Goal: Check status: Check status

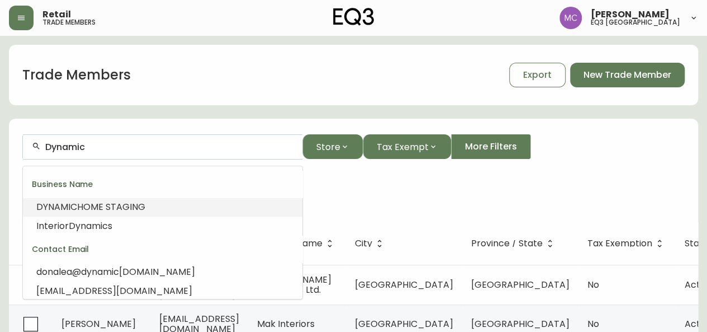
drag, startPoint x: 93, startPoint y: 145, endPoint x: 0, endPoint y: 154, distance: 93.8
paste input "[PERSON_NAME][EMAIL_ADDRESS][DOMAIN_NAME]"
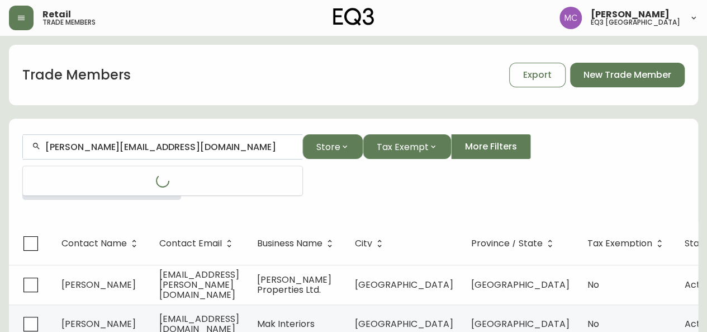
type input "[PERSON_NAME][EMAIL_ADDRESS][DOMAIN_NAME]"
drag, startPoint x: 197, startPoint y: 148, endPoint x: 0, endPoint y: 129, distance: 198.3
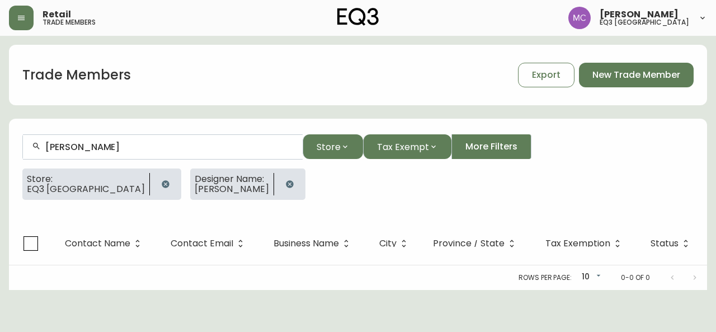
click at [161, 182] on icon "button" at bounding box center [165, 183] width 9 height 9
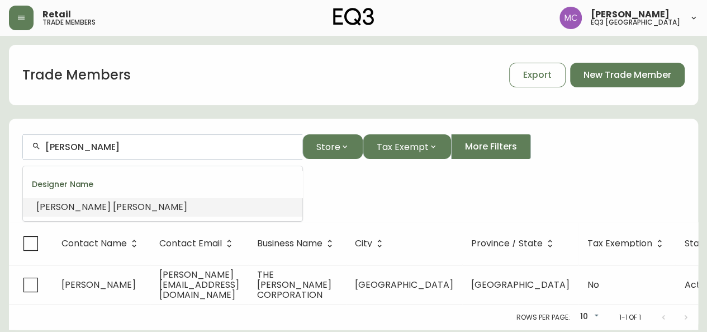
drag, startPoint x: 87, startPoint y: 146, endPoint x: 0, endPoint y: 147, distance: 86.7
click at [0, 147] on main "Trade Members Export New Trade Member [PERSON_NAME] Store Tax Exempt More Filte…" at bounding box center [353, 182] width 707 height 293
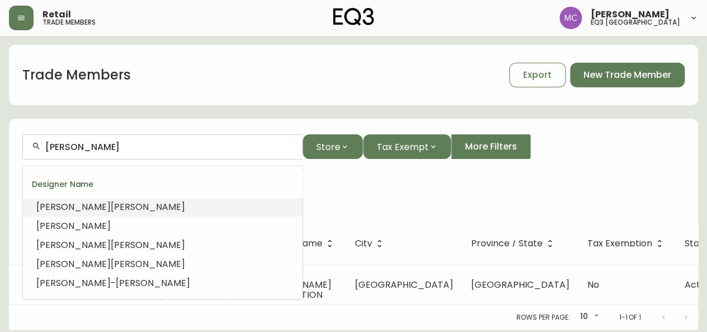
click at [88, 148] on input "[PERSON_NAME]" at bounding box center [169, 146] width 248 height 11
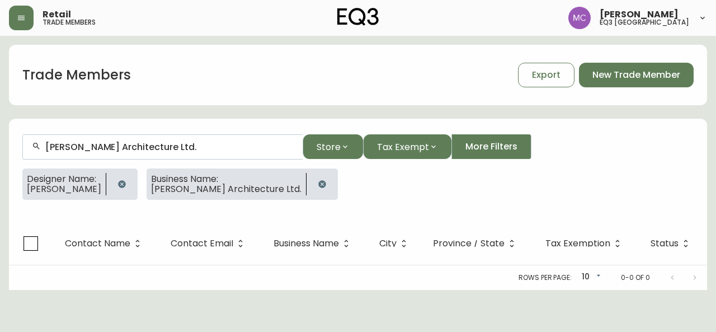
type input "[PERSON_NAME] Architecture Ltd."
click at [118, 186] on icon "button" at bounding box center [121, 183] width 7 height 7
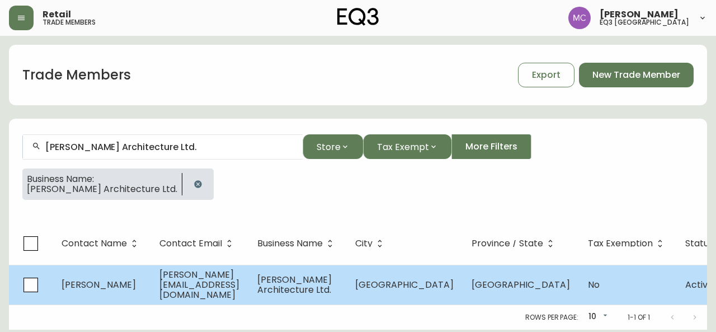
click at [86, 285] on span "[PERSON_NAME]" at bounding box center [98, 284] width 74 height 13
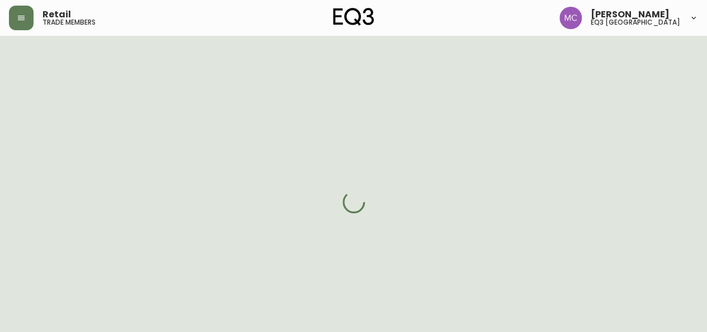
select select "BC"
select select "CA"
select select "CA_EN"
select select "Other"
select select "Architect"
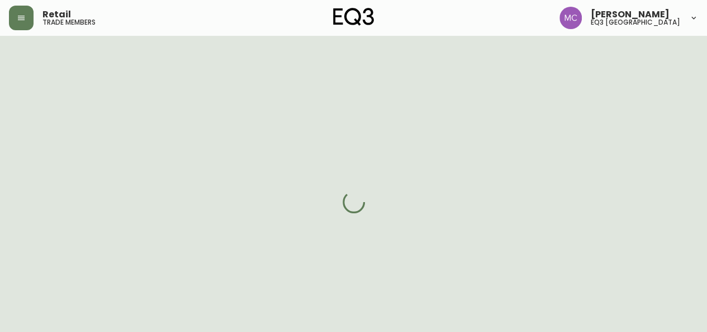
select select "false"
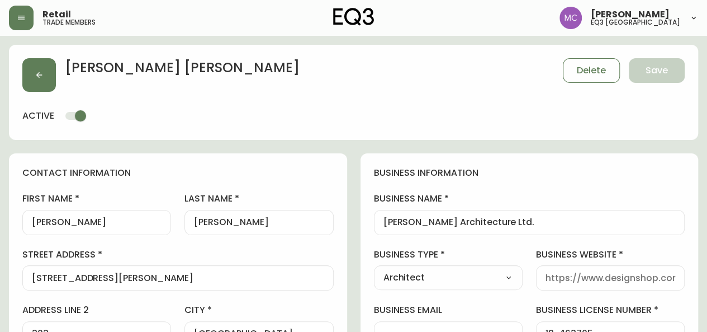
type input "EQ3 [GEOGRAPHIC_DATA]"
select select "cjw10z96p001r6gs00juufhhe"
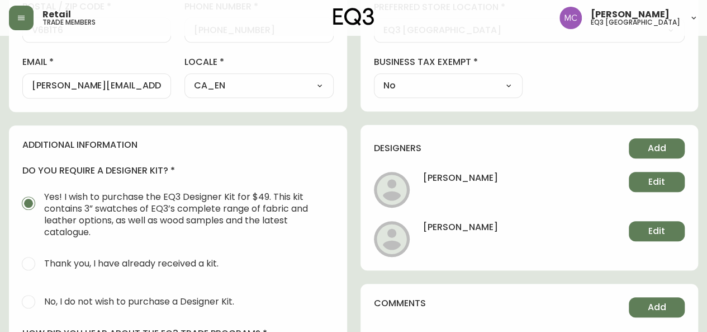
scroll to position [415, 0]
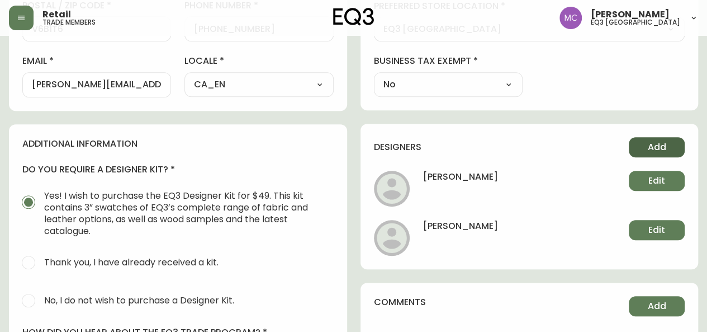
click at [646, 139] on button "Add" at bounding box center [657, 147] width 56 height 20
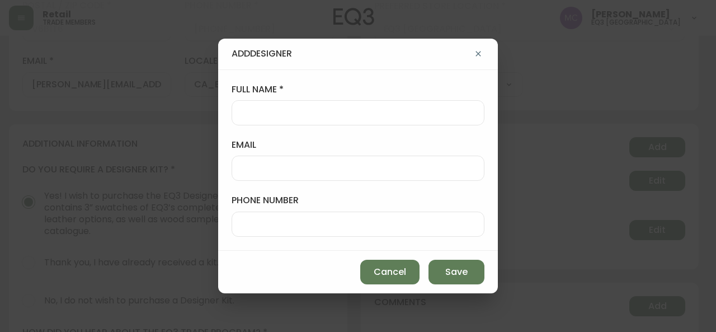
click at [257, 121] on div at bounding box center [357, 112] width 253 height 25
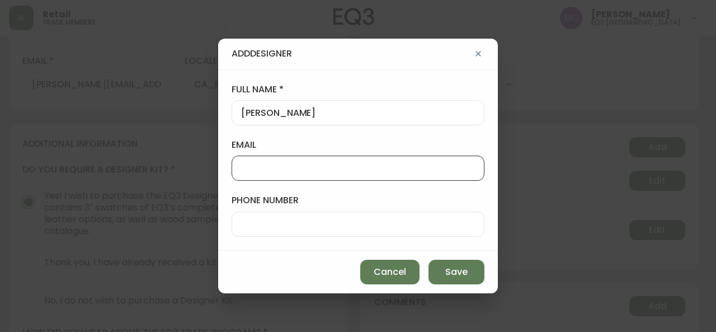
click at [271, 115] on input "[PERSON_NAME]" at bounding box center [358, 112] width 234 height 11
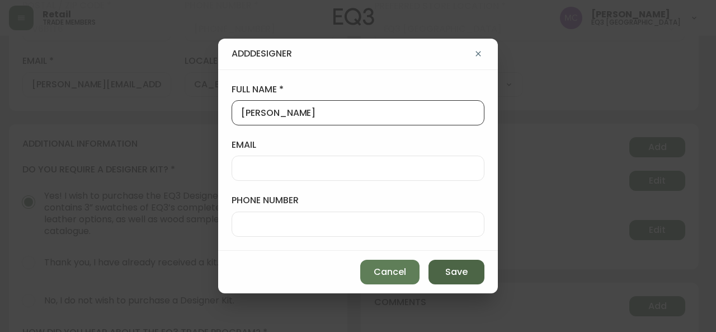
type input "[PERSON_NAME]"
click at [457, 274] on span "Save" at bounding box center [456, 272] width 22 height 12
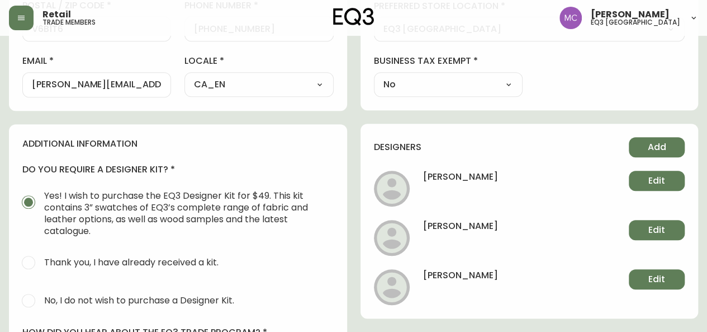
scroll to position [414, 0]
click at [0, 157] on main "[PERSON_NAME] Save active contact information first name [PERSON_NAME] name [PE…" at bounding box center [353, 80] width 707 height 916
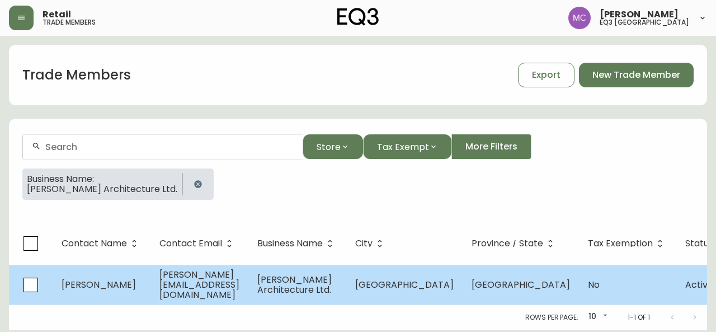
click at [219, 285] on span "[PERSON_NAME][EMAIL_ADDRESS][DOMAIN_NAME]" at bounding box center [199, 284] width 80 height 33
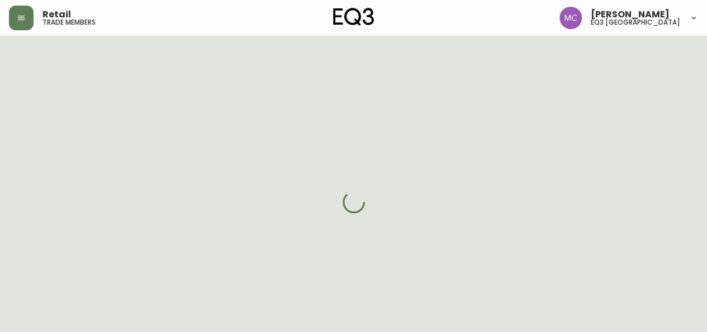
select select "BC"
select select "CA"
select select "CA_EN"
select select "Other"
select select "Architect"
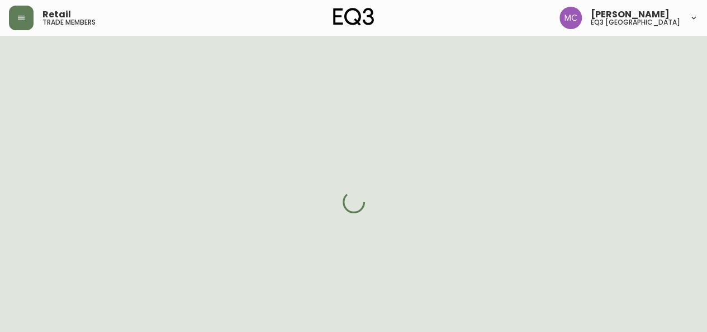
select select "cjw10z96p001r6gs00juufhhe"
select select "false"
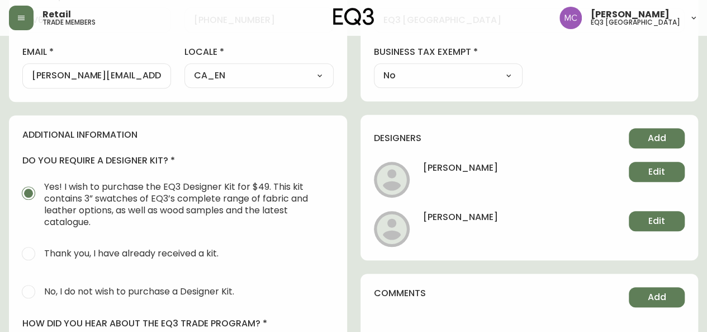
scroll to position [416, 0]
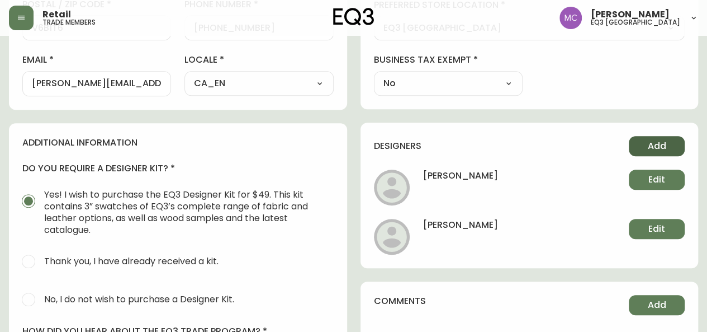
click at [651, 143] on span "Add" at bounding box center [657, 146] width 18 height 12
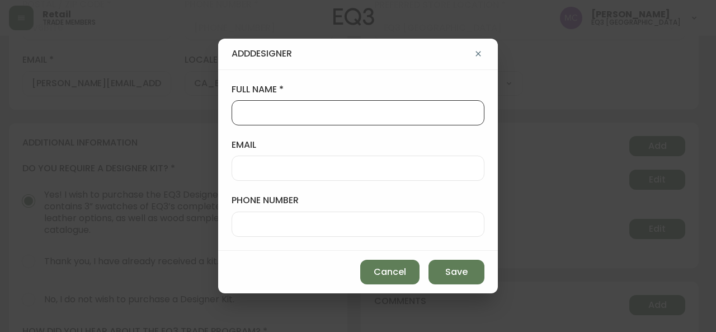
click at [262, 115] on input "full name" at bounding box center [358, 112] width 234 height 11
type input "[PERSON_NAME]"
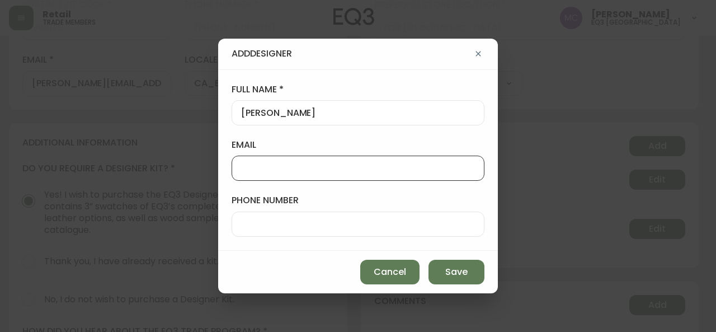
click at [267, 172] on input "email" at bounding box center [358, 168] width 234 height 11
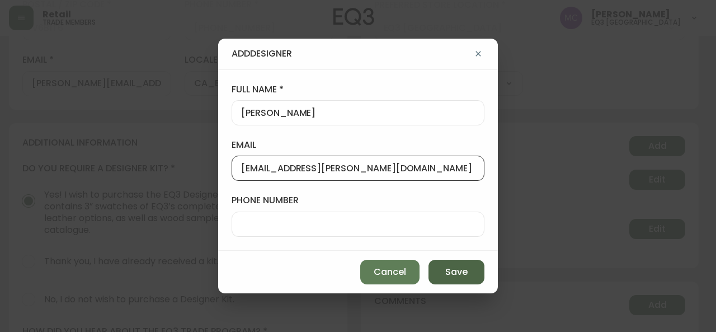
type input "[EMAIL_ADDRESS][PERSON_NAME][DOMAIN_NAME]"
click at [454, 274] on span "Save" at bounding box center [456, 272] width 22 height 12
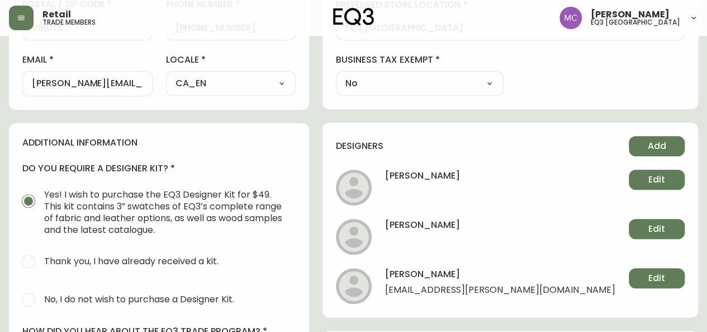
click at [1, 75] on main "[PERSON_NAME] Save active contact information first name [PERSON_NAME] name [PE…" at bounding box center [353, 78] width 707 height 916
click at [26, 22] on button "button" at bounding box center [21, 18] width 25 height 25
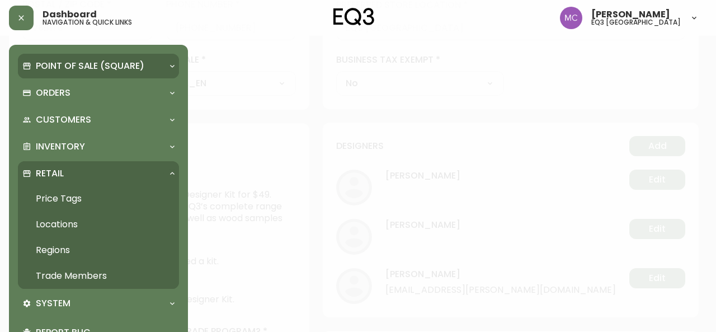
scroll to position [416, 0]
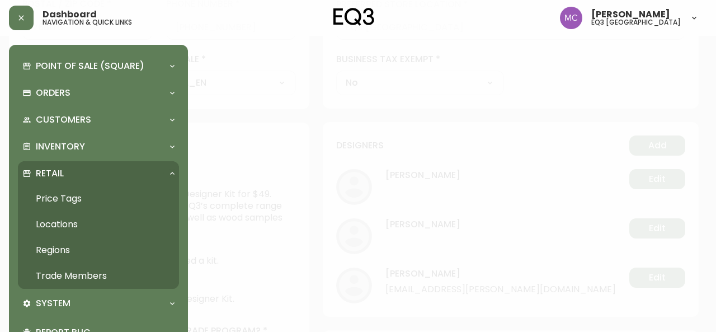
click at [83, 270] on link "Trade Members" at bounding box center [98, 276] width 161 height 26
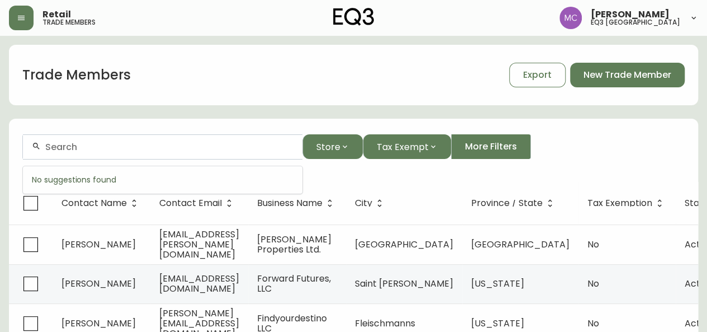
click at [145, 143] on input "text" at bounding box center [169, 146] width 248 height 11
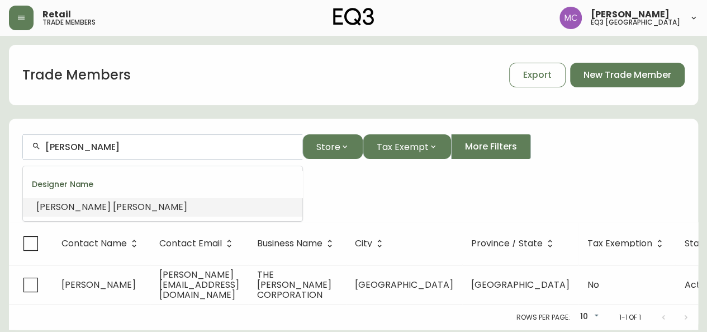
drag, startPoint x: 88, startPoint y: 143, endPoint x: 0, endPoint y: 136, distance: 88.6
click at [0, 136] on main "Trade Members Export New Trade Member [PERSON_NAME] Store Tax Exempt More Filte…" at bounding box center [353, 182] width 707 height 293
drag, startPoint x: 87, startPoint y: 146, endPoint x: 16, endPoint y: 137, distance: 71.6
click at [16, 137] on form "[PERSON_NAME] Store Tax Exempt More Filters Designer Name: [PERSON_NAME]" at bounding box center [353, 171] width 689 height 101
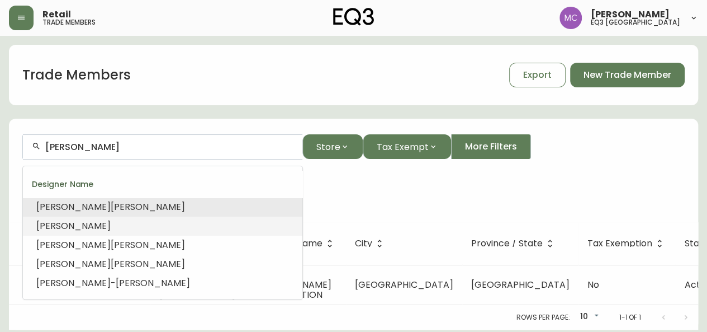
click at [114, 144] on input "[PERSON_NAME]" at bounding box center [169, 146] width 248 height 11
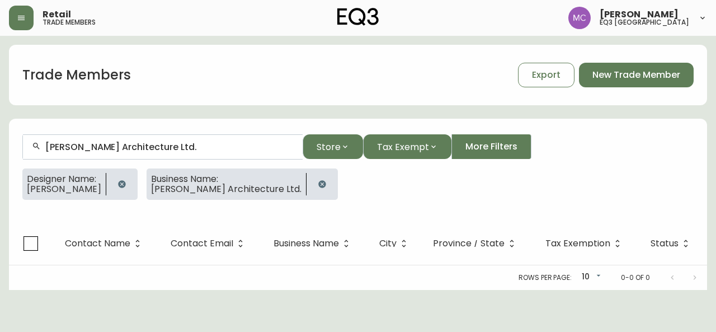
type input "[PERSON_NAME] Architecture Ltd."
click at [117, 184] on icon "button" at bounding box center [121, 183] width 9 height 9
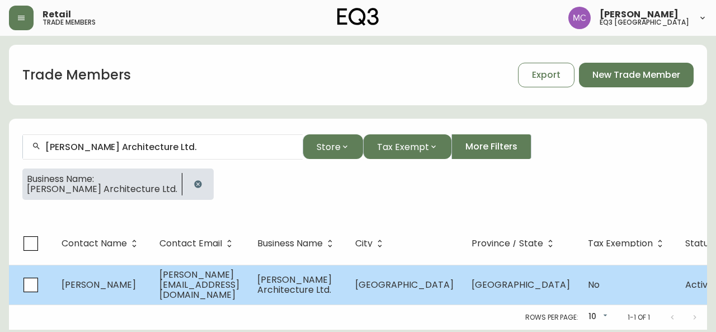
click at [144, 283] on td "[PERSON_NAME]" at bounding box center [102, 284] width 98 height 40
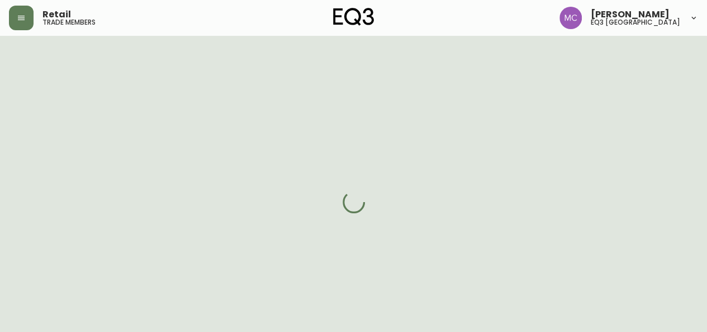
select select "BC"
select select "CA"
select select "CA_EN"
select select "Other"
select select "Architect"
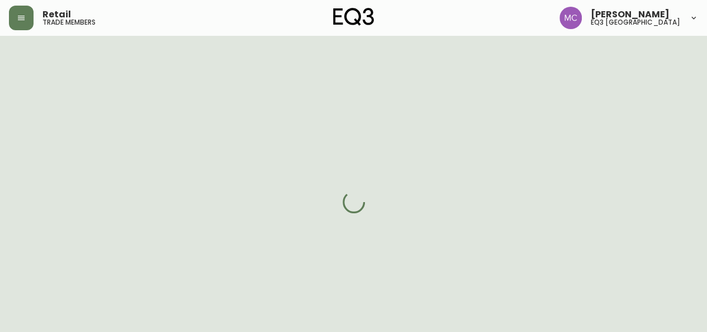
select select "cjw10z96p001r6gs00juufhhe"
select select "false"
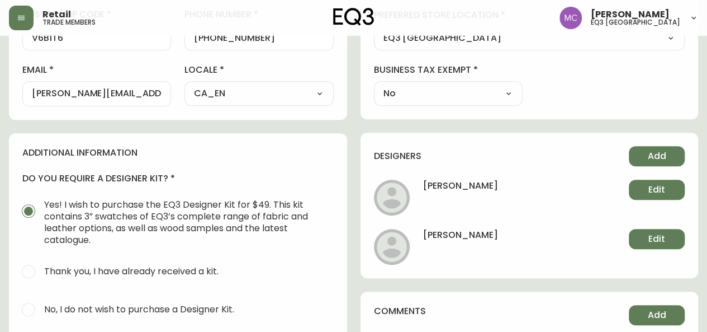
scroll to position [404, 0]
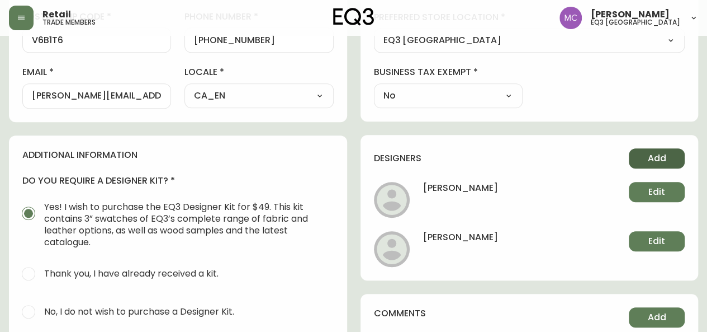
click at [652, 155] on span "Add" at bounding box center [657, 158] width 18 height 12
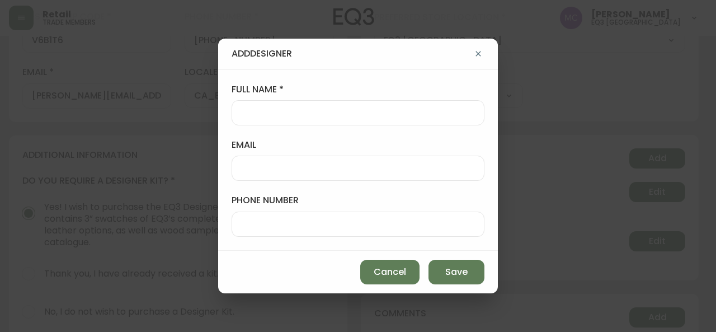
click at [249, 110] on input "full name" at bounding box center [358, 112] width 234 height 11
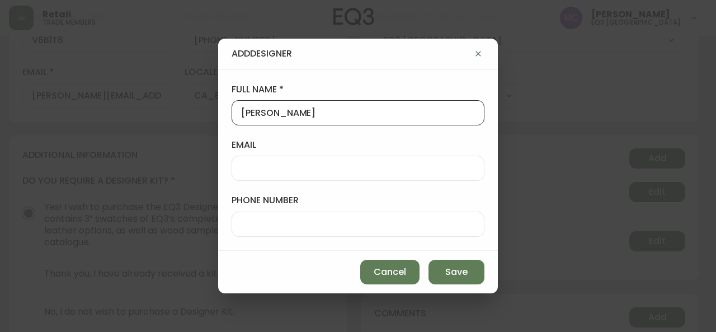
type input "[PERSON_NAME]"
click at [253, 146] on label "email" at bounding box center [357, 145] width 253 height 12
click at [253, 163] on input "email" at bounding box center [358, 168] width 234 height 11
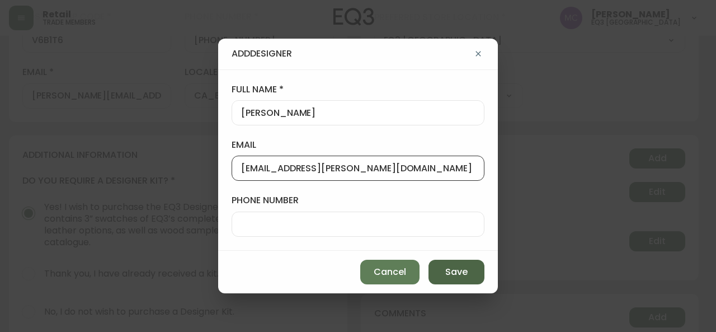
type input "[EMAIL_ADDRESS][PERSON_NAME][DOMAIN_NAME]"
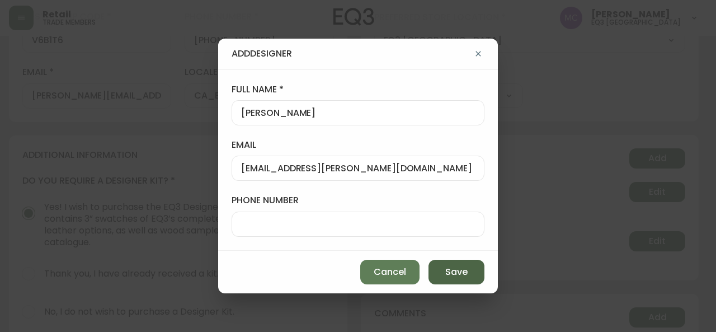
click at [465, 268] on span "Save" at bounding box center [456, 272] width 22 height 12
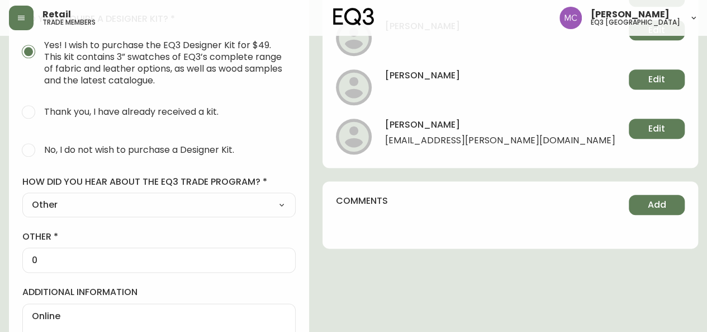
scroll to position [617, 0]
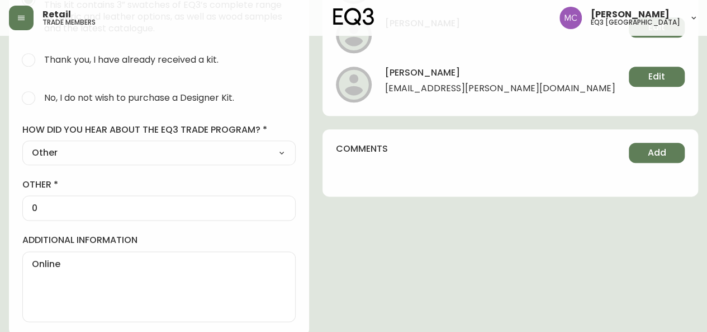
click at [69, 292] on textarea "Online" at bounding box center [159, 286] width 254 height 56
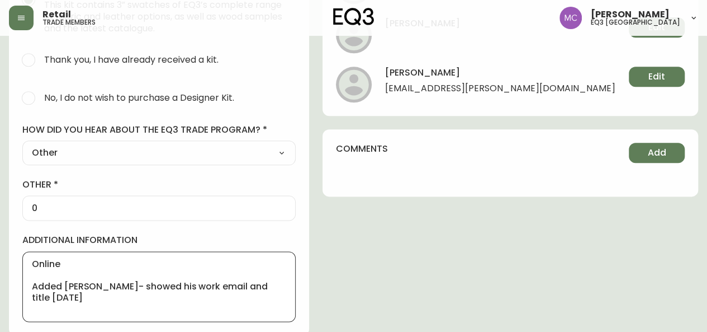
click at [31, 282] on div "Online Added [PERSON_NAME]- showed his work email and title [DATE]" at bounding box center [158, 286] width 273 height 70
click at [74, 296] on textarea "Online Added [PERSON_NAME]- showed his work email and title 8.23.2025TRMI" at bounding box center [159, 286] width 254 height 56
drag, startPoint x: 74, startPoint y: 296, endPoint x: 111, endPoint y: 296, distance: 36.3
click at [111, 296] on textarea "Online Added [PERSON_NAME]- showed his work email and title 8.23.2025TRMI" at bounding box center [159, 286] width 254 height 56
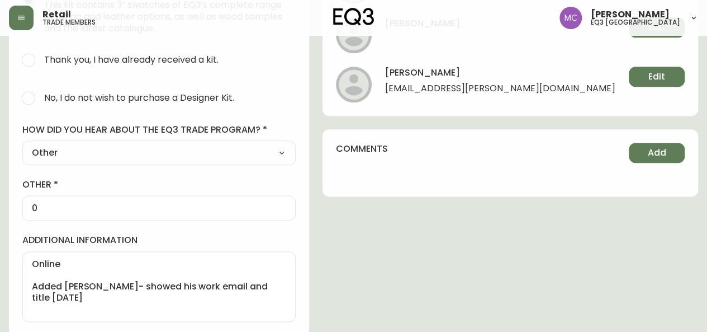
click at [30, 283] on div "Online Added [PERSON_NAME]- showed his work email and title [DATE]" at bounding box center [158, 286] width 273 height 70
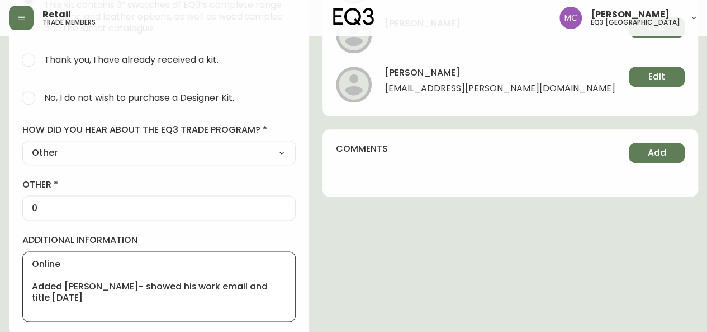
click at [32, 285] on textarea "Online Added [PERSON_NAME]- showed his work email and title [DATE]" at bounding box center [159, 286] width 254 height 56
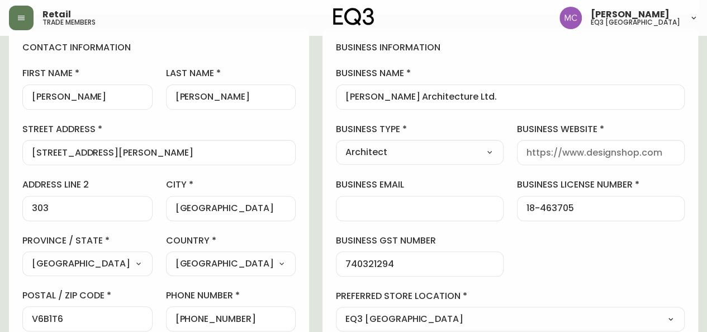
scroll to position [0, 0]
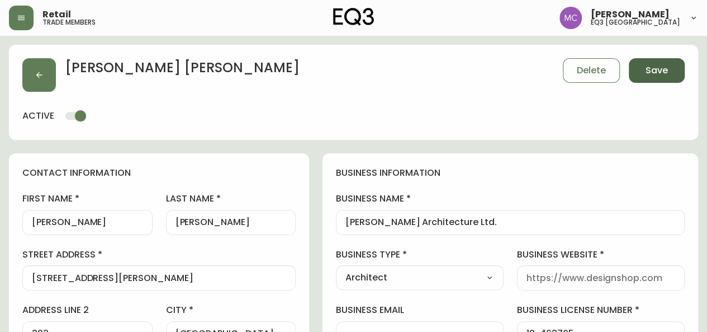
type textarea "Online TRMI-Added [PERSON_NAME]- showed his work email and title [DATE]"
click at [683, 71] on button "Save" at bounding box center [657, 70] width 56 height 25
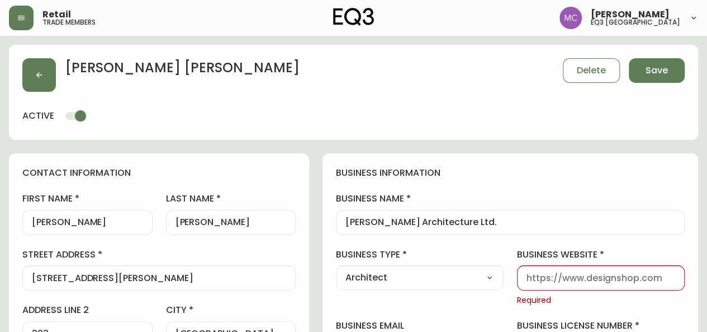
click at [561, 273] on input "business website" at bounding box center [601, 277] width 149 height 11
paste input "[URL][PERSON_NAME][DOMAIN_NAME]"
click at [561, 273] on input "[URL][PERSON_NAME][DOMAIN_NAME]" at bounding box center [601, 277] width 149 height 11
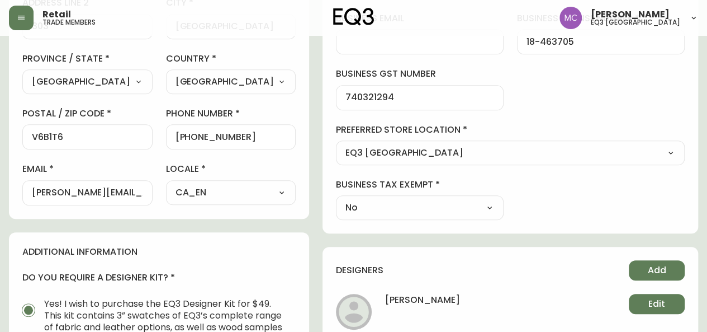
scroll to position [309, 0]
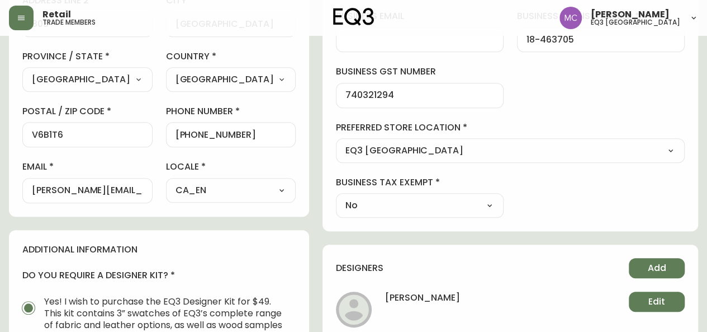
type input "[URL][PERSON_NAME][DOMAIN_NAME]"
drag, startPoint x: 141, startPoint y: 192, endPoint x: 0, endPoint y: 182, distance: 141.2
click at [0, 182] on main "[PERSON_NAME] Save active contact information first name [PERSON_NAME] name [PE…" at bounding box center [353, 185] width 707 height 916
click at [434, 48] on div at bounding box center [420, 39] width 168 height 25
paste input "[PERSON_NAME][EMAIL_ADDRESS][DOMAIN_NAME]"
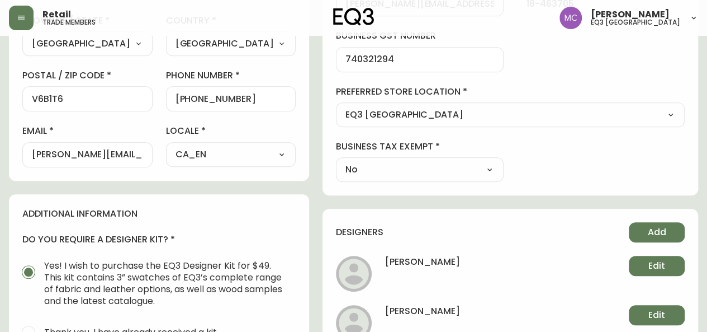
scroll to position [0, 0]
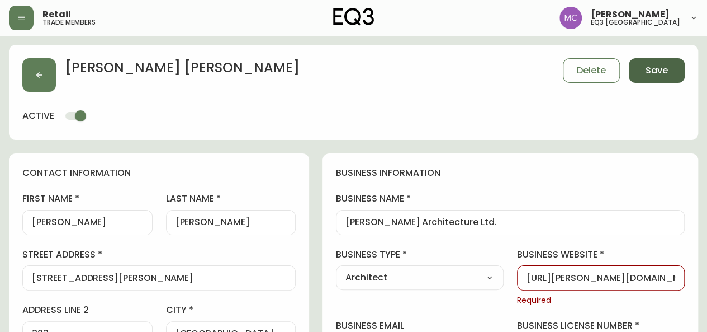
type input "[PERSON_NAME][EMAIL_ADDRESS][DOMAIN_NAME]"
click at [671, 74] on button "Save" at bounding box center [657, 70] width 56 height 25
select select
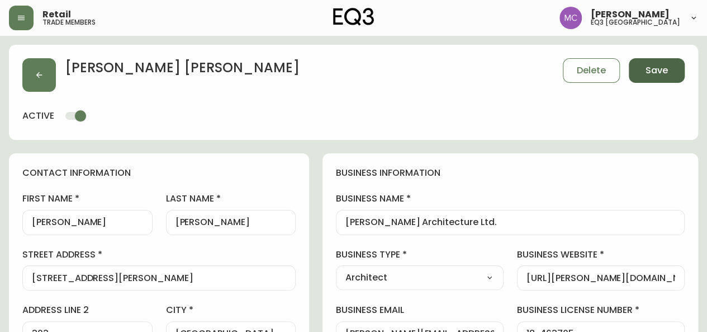
type input "Other"
select select "Other"
click at [22, 20] on icon "button" at bounding box center [21, 18] width 7 height 4
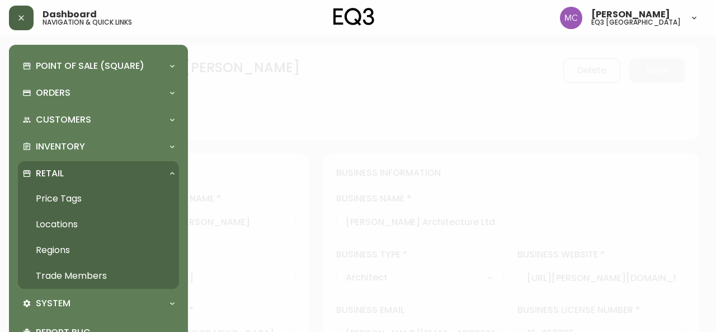
click at [22, 20] on icon "button" at bounding box center [21, 17] width 9 height 9
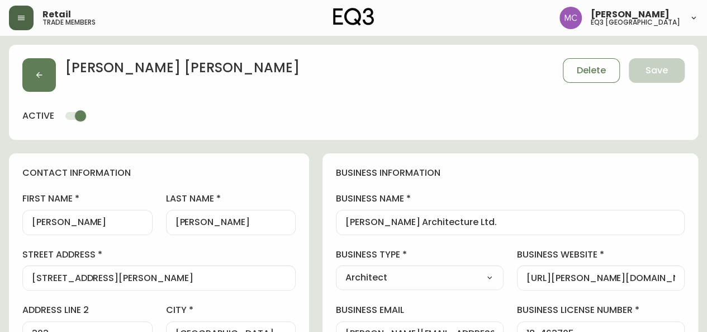
click at [22, 20] on icon "button" at bounding box center [21, 18] width 7 height 4
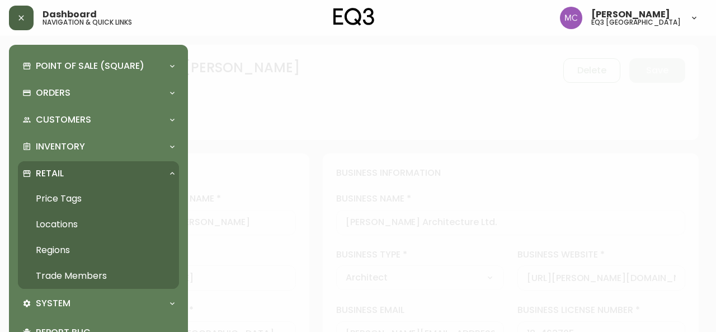
click at [65, 271] on link "Trade Members" at bounding box center [98, 276] width 161 height 26
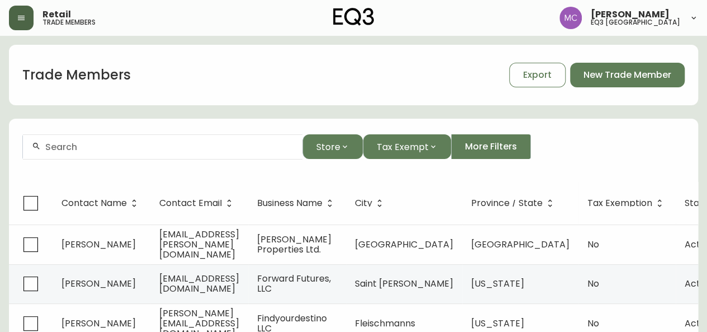
click at [58, 142] on input "text" at bounding box center [169, 146] width 248 height 11
type input "s"
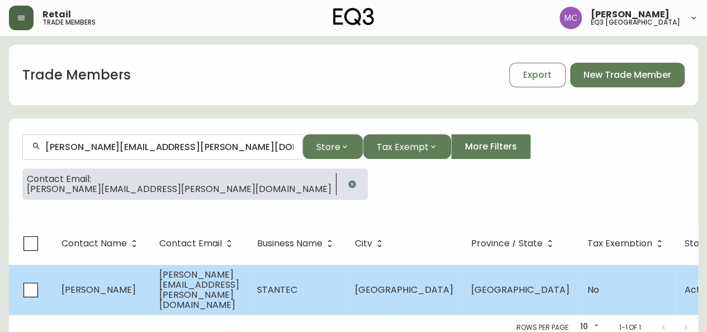
type input "[PERSON_NAME][EMAIL_ADDRESS][PERSON_NAME][DOMAIN_NAME]"
click at [106, 283] on span "[PERSON_NAME]" at bounding box center [98, 289] width 74 height 13
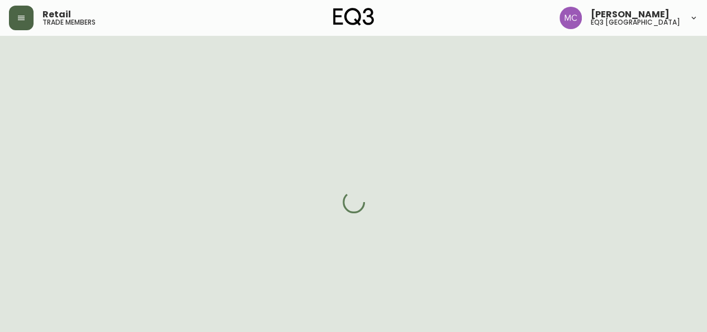
select select "BC"
select select "CA"
select select "CA_EN"
select select "Other"
select select "cjw10z96p001r6gs00juufhhe"
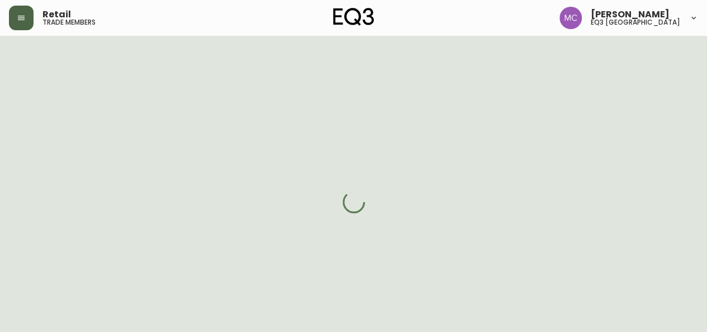
select select "false"
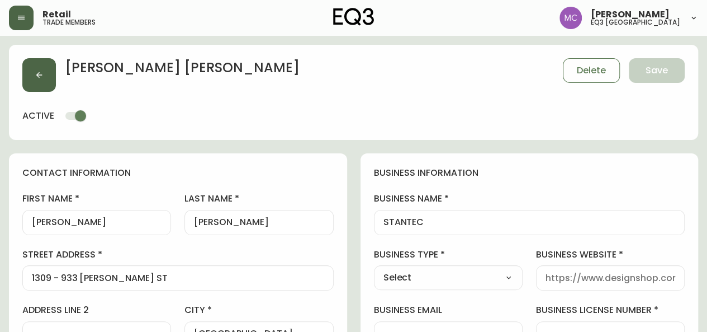
click at [35, 78] on icon "button" at bounding box center [39, 74] width 9 height 9
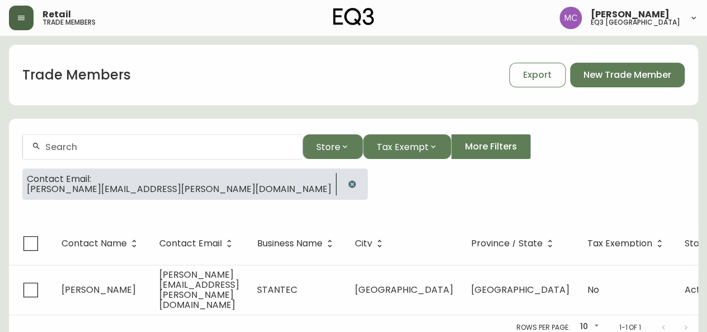
click at [348, 185] on icon "button" at bounding box center [352, 183] width 9 height 9
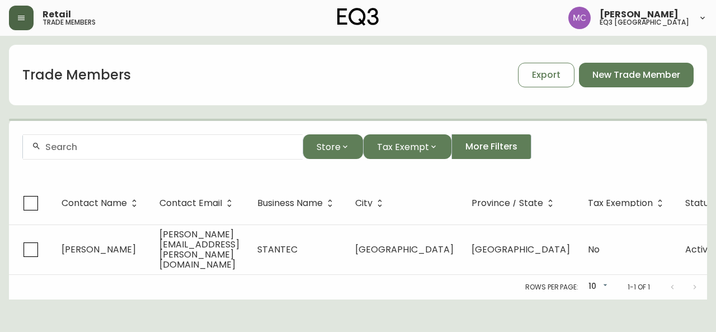
click at [62, 151] on div at bounding box center [163, 146] width 280 height 25
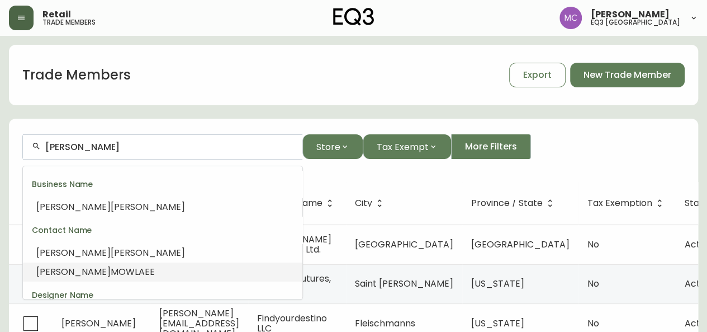
click at [43, 275] on span "[PERSON_NAME]" at bounding box center [73, 271] width 74 height 13
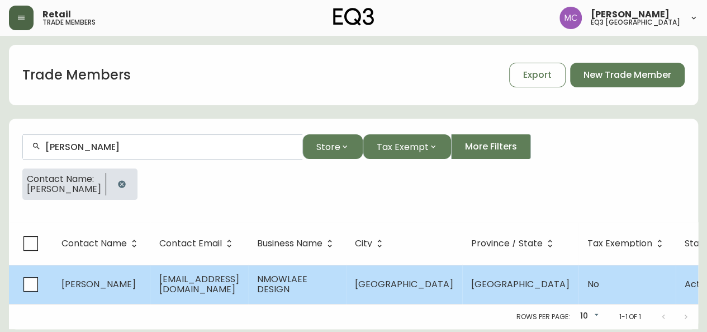
type input "[PERSON_NAME]"
click at [129, 283] on span "[PERSON_NAME]" at bounding box center [98, 283] width 74 height 13
select select "BC"
select select "CA"
select select "CA_EN"
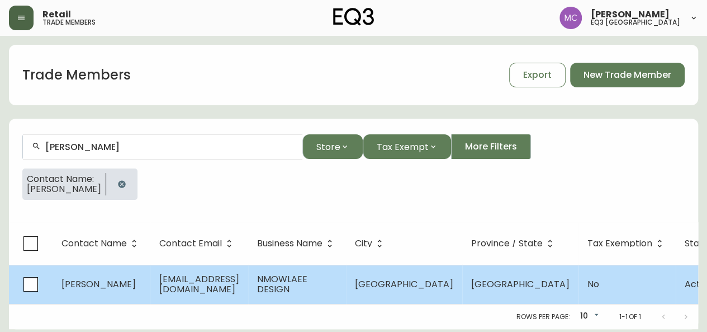
select select "Other"
select select "false"
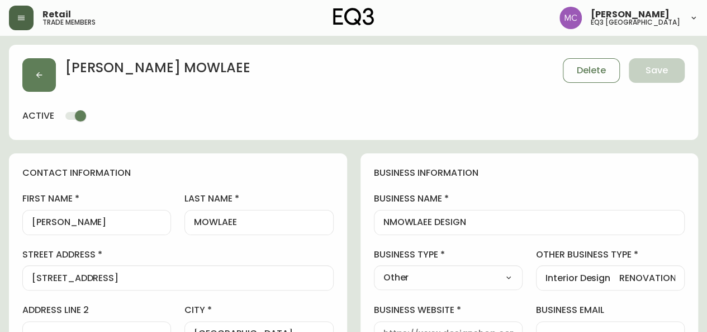
type input "EQ3 [GEOGRAPHIC_DATA]"
select select "cjw10z96p001r6gs00juufhhe"
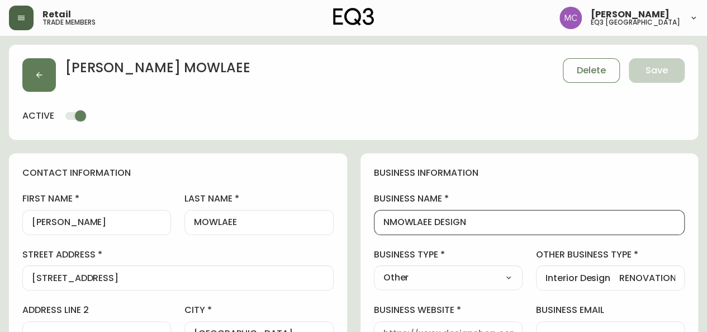
drag, startPoint x: 478, startPoint y: 222, endPoint x: 353, endPoint y: 216, distance: 124.8
type input "Dynamic Space Design"
click at [539, 202] on label "business name" at bounding box center [529, 198] width 311 height 12
click at [539, 217] on input "Dynamic Space Design" at bounding box center [529, 222] width 292 height 11
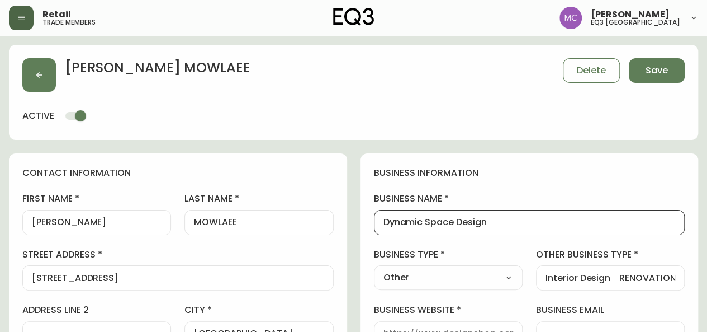
click at [610, 270] on div "Interior Design RENOVATION CONSULTANT" at bounding box center [610, 277] width 149 height 25
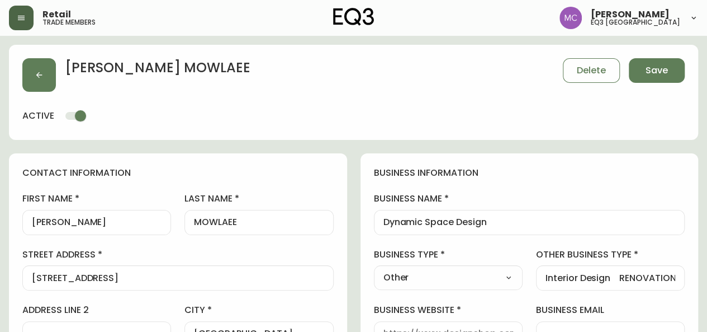
drag, startPoint x: 543, startPoint y: 276, endPoint x: 697, endPoint y: 296, distance: 154.4
click at [442, 326] on div at bounding box center [448, 333] width 149 height 25
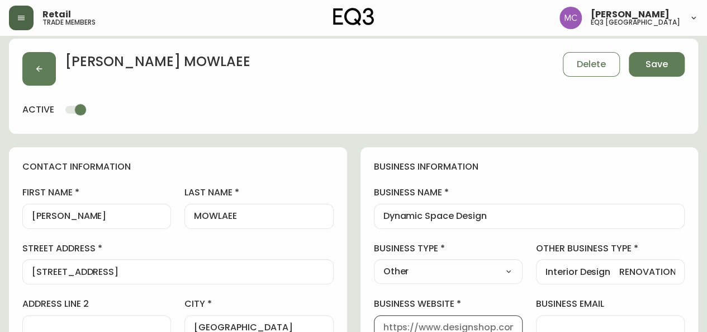
click at [442, 326] on input "business website" at bounding box center [448, 327] width 130 height 11
paste input "[URL][DOMAIN_NAME]"
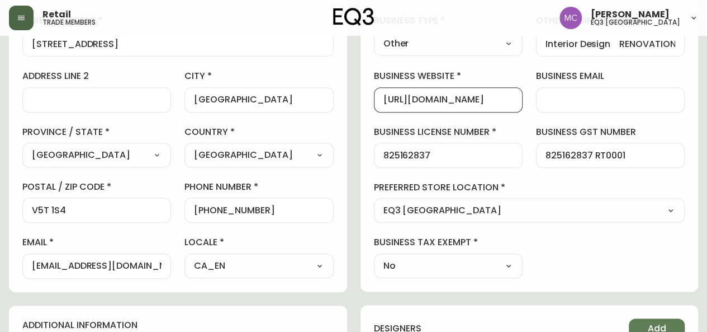
scroll to position [246, 0]
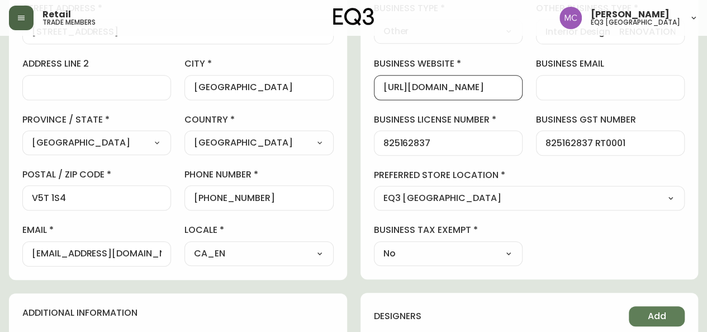
type input "[URL][DOMAIN_NAME]"
click at [571, 78] on div at bounding box center [610, 87] width 149 height 25
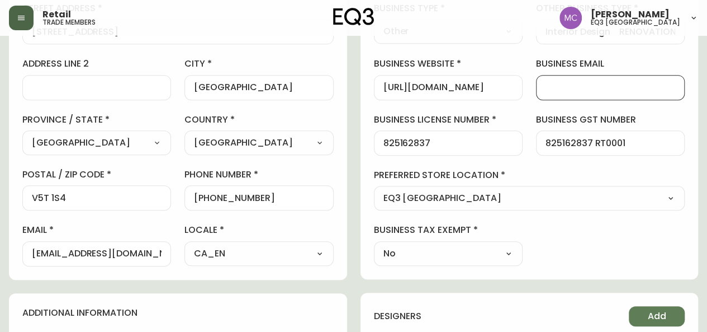
paste input "[PERSON_NAME][EMAIL_ADDRESS][DOMAIN_NAME]"
type input "[PERSON_NAME][EMAIL_ADDRESS][DOMAIN_NAME]"
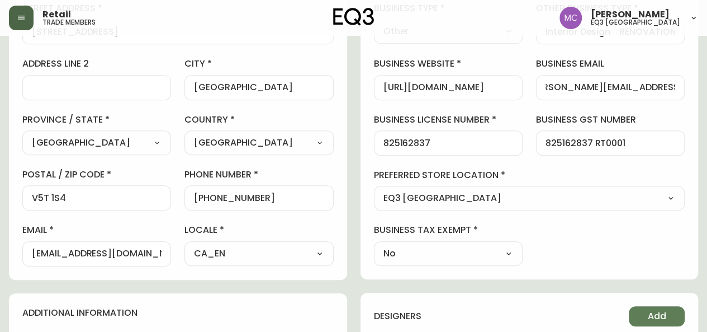
scroll to position [0, 0]
drag, startPoint x: 162, startPoint y: 252, endPoint x: 7, endPoint y: 244, distance: 155.6
click at [7, 244] on main "[PERSON_NAME] Delete Save active contact information first name [PERSON_NAME] l…" at bounding box center [353, 248] width 707 height 916
click at [53, 253] on input "[EMAIL_ADDRESS][DOMAIN_NAME]" at bounding box center [97, 253] width 130 height 11
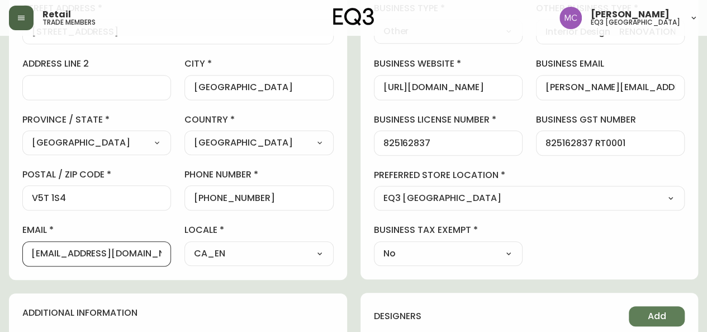
drag, startPoint x: 32, startPoint y: 253, endPoint x: 180, endPoint y: 261, distance: 148.3
click at [180, 261] on div "first name [PERSON_NAME] last name [GEOGRAPHIC_DATA] address [STREET_ADDRESS] /…" at bounding box center [177, 105] width 311 height 319
paste input "[PERSON_NAME][EMAIL_ADDRESS][DOMAIN_NAME]"
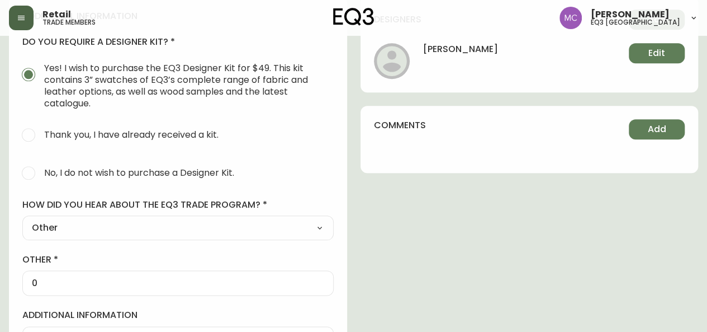
scroll to position [541, 0]
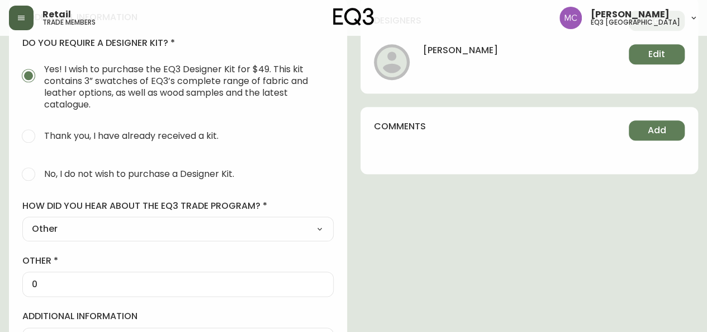
type input "[PERSON_NAME][EMAIL_ADDRESS][DOMAIN_NAME]"
click at [55, 173] on span "No, I do not wish to purchase a Designer Kit." at bounding box center [139, 174] width 190 height 12
click at [41, 173] on input "No, I do not wish to purchase a Designer Kit." at bounding box center [28, 174] width 25 height 25
radio input "true"
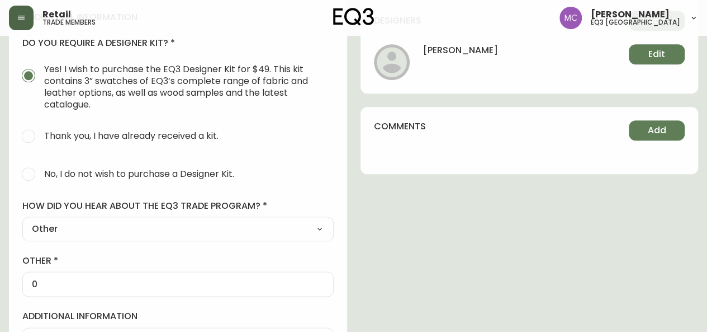
radio input "false"
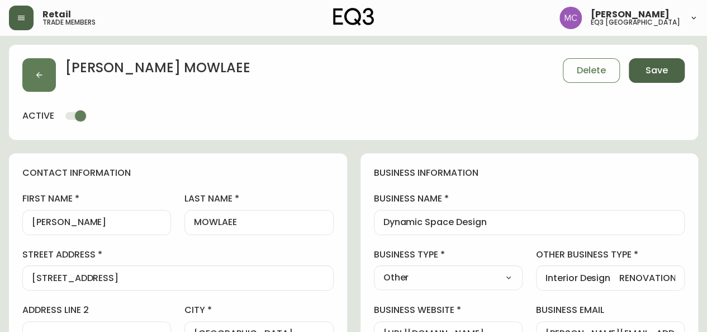
click at [654, 70] on span "Save" at bounding box center [657, 70] width 22 height 12
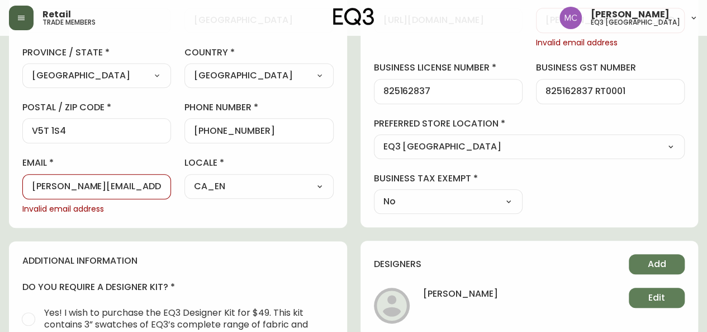
scroll to position [315, 0]
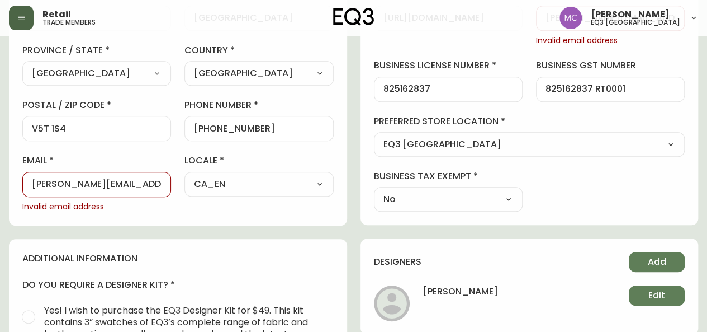
click at [69, 193] on div "[PERSON_NAME][EMAIL_ADDRESS][DOMAIN_NAME]" at bounding box center [96, 184] width 149 height 25
drag, startPoint x: 164, startPoint y: 186, endPoint x: 0, endPoint y: 167, distance: 164.9
click at [0, 167] on main "[PERSON_NAME] Delete Save active contact information first name [PERSON_NAME] l…" at bounding box center [353, 185] width 707 height 931
click at [91, 203] on span "Invalid email address" at bounding box center [96, 206] width 149 height 11
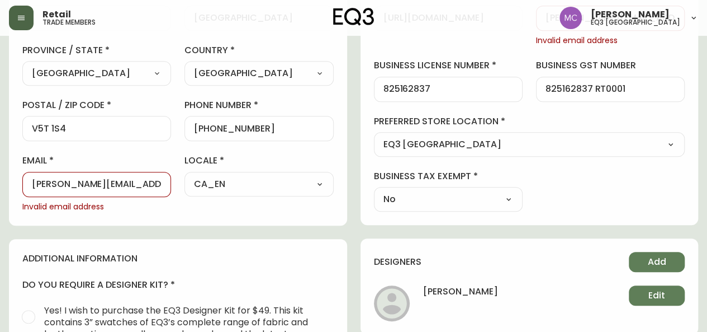
scroll to position [0, 17]
drag, startPoint x: 34, startPoint y: 180, endPoint x: 187, endPoint y: 194, distance: 153.3
click at [187, 194] on div "first name [PERSON_NAME] last name [GEOGRAPHIC_DATA] address [STREET_ADDRESS] /…" at bounding box center [177, 44] width 311 height 335
paste input "[PERSON_NAME][EMAIL_ADDRESS][DOMAIN_NAME]"
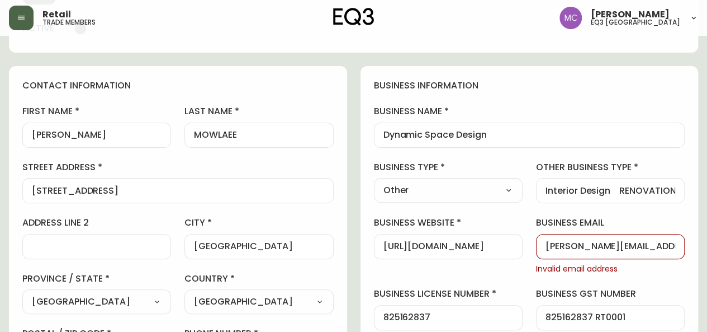
scroll to position [93, 0]
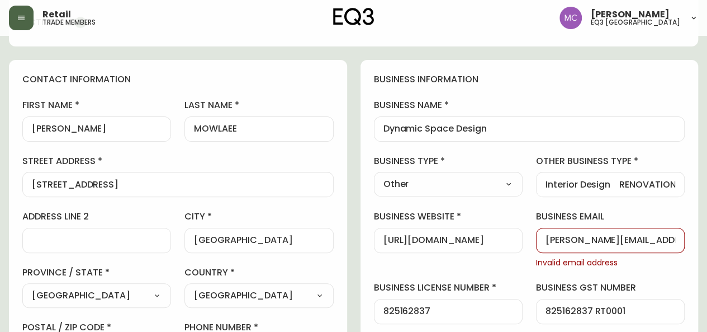
type input "[PERSON_NAME][EMAIL_ADDRESS][DOMAIN_NAME]"
drag, startPoint x: 544, startPoint y: 240, endPoint x: 690, endPoint y: 250, distance: 145.7
click at [690, 250] on div "business information business name Dynamic Space Design business type Other Sel…" at bounding box center [530, 253] width 338 height 387
click at [496, 225] on div "business website [URL][DOMAIN_NAME]" at bounding box center [448, 239] width 149 height 58
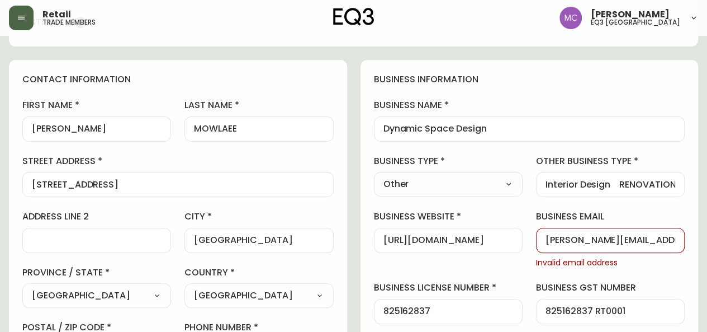
scroll to position [0, 17]
drag, startPoint x: 546, startPoint y: 240, endPoint x: 688, endPoint y: 258, distance: 143.0
click at [688, 258] on div "business information business name Dynamic Space Design business type Other Sel…" at bounding box center [530, 253] width 338 height 387
paste input "[PERSON_NAME][EMAIL_ADDRESS][DOMAIN_NAME]"
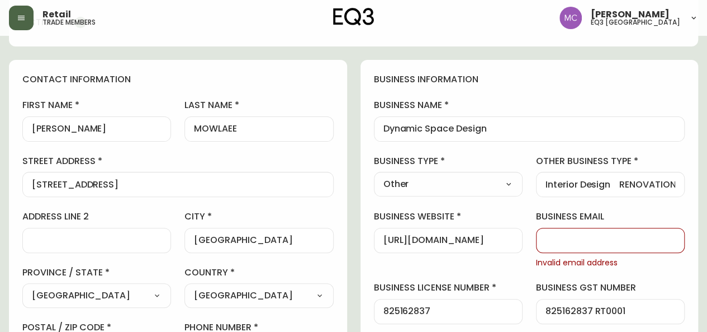
type input "[PERSON_NAME][EMAIL_ADDRESS][DOMAIN_NAME]"
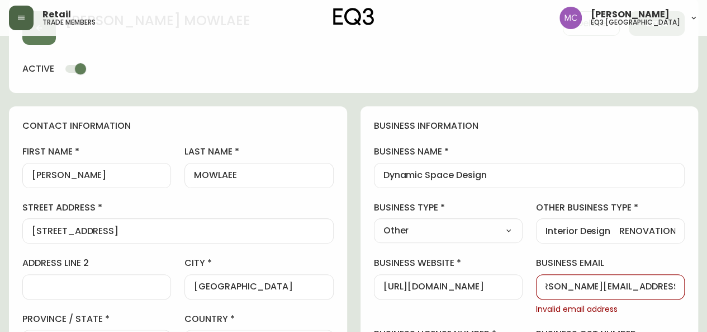
scroll to position [17, 0]
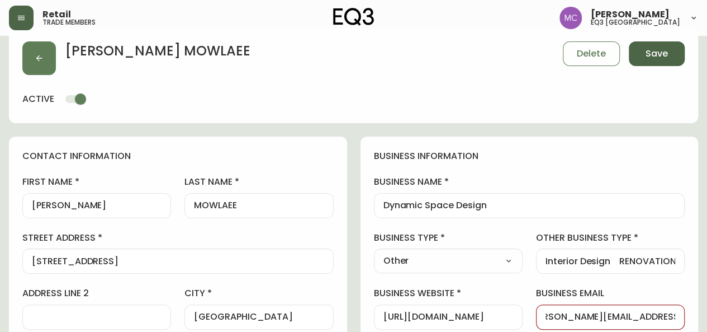
click at [674, 45] on button "Save" at bounding box center [657, 53] width 56 height 25
click at [657, 55] on span "Save" at bounding box center [657, 54] width 22 height 12
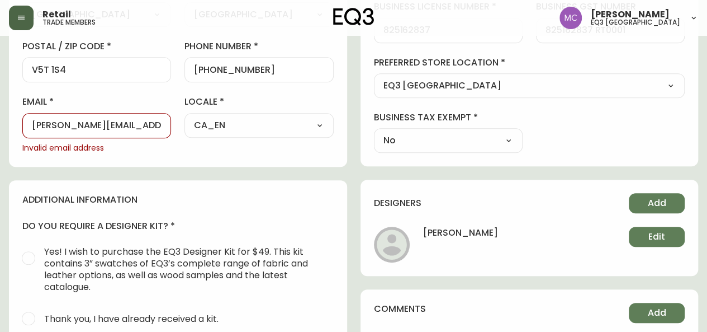
scroll to position [372, 0]
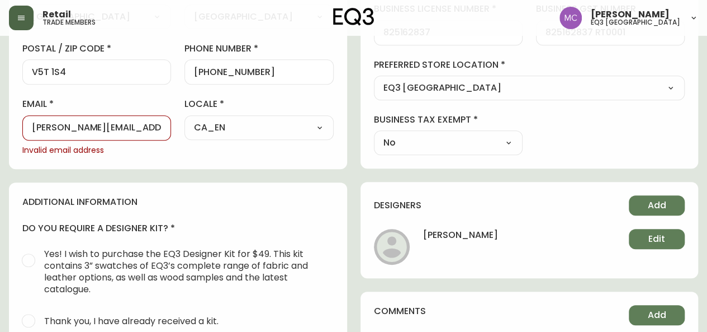
click at [40, 126] on input "[PERSON_NAME][EMAIL_ADDRESS][DOMAIN_NAME]" at bounding box center [97, 127] width 130 height 11
drag, startPoint x: 34, startPoint y: 125, endPoint x: 189, endPoint y: 146, distance: 156.9
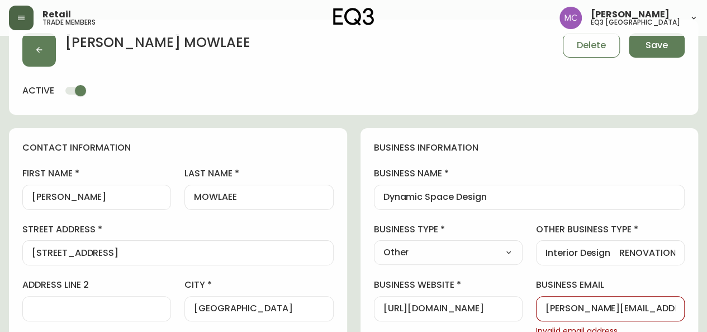
scroll to position [1, 0]
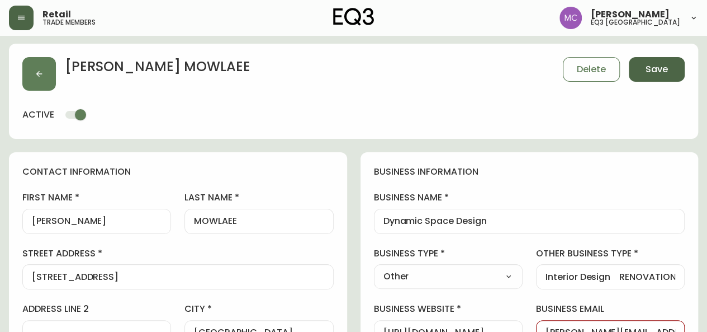
click at [671, 63] on button "Save" at bounding box center [657, 69] width 56 height 25
click at [670, 63] on button "Save" at bounding box center [657, 69] width 56 height 25
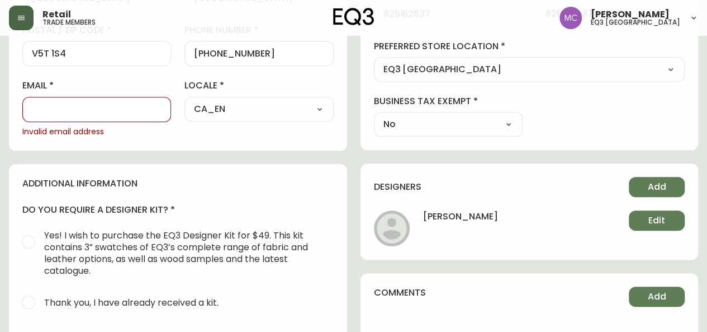
scroll to position [394, 0]
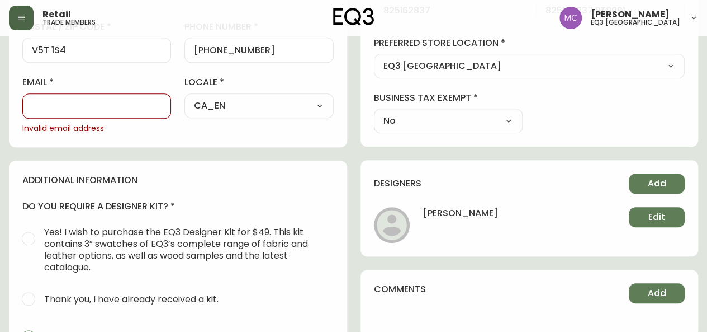
click at [37, 109] on div at bounding box center [96, 105] width 149 height 25
type input "m"
click at [125, 105] on input "[EMAIL_ADDRESS][DOMAIN_NAME]" at bounding box center [97, 106] width 130 height 11
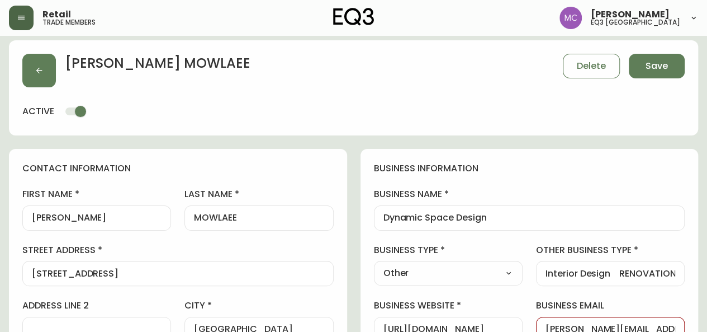
scroll to position [0, 0]
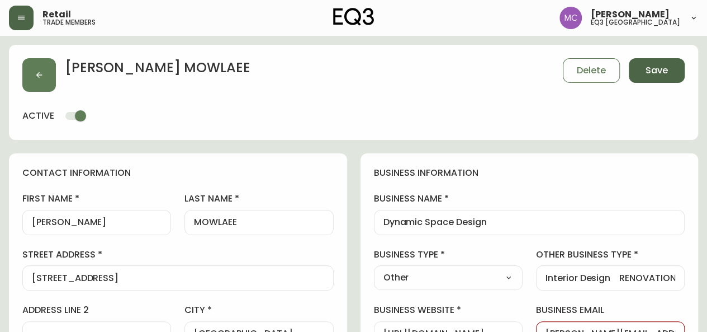
type input "[EMAIL_ADDRESS][DOMAIN_NAME]"
click at [645, 70] on button "Save" at bounding box center [657, 70] width 56 height 25
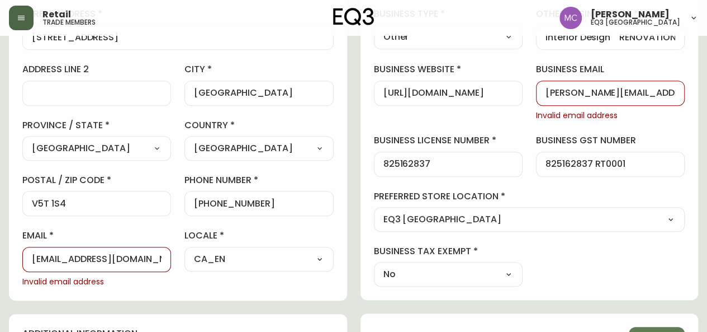
scroll to position [238, 0]
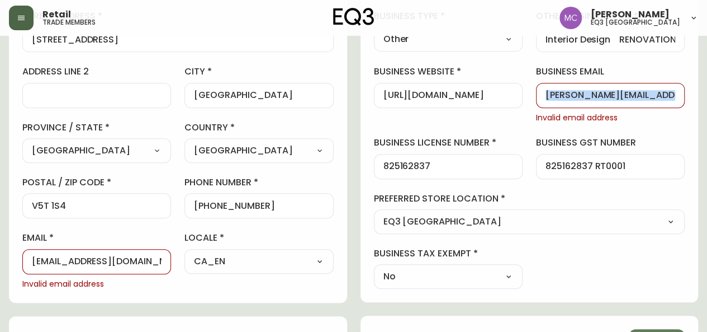
drag, startPoint x: 543, startPoint y: 96, endPoint x: 693, endPoint y: 109, distance: 149.9
click at [693, 109] on div "business information business name Dynamic Space Design business type Other Sel…" at bounding box center [530, 108] width 338 height 387
click at [679, 124] on div "business information business name Dynamic Space Design business type Other Sel…" at bounding box center [530, 108] width 338 height 387
drag, startPoint x: 543, startPoint y: 93, endPoint x: 685, endPoint y: 95, distance: 142.0
click at [685, 95] on div "business information business name Dynamic Space Design business type Other Sel…" at bounding box center [530, 108] width 338 height 387
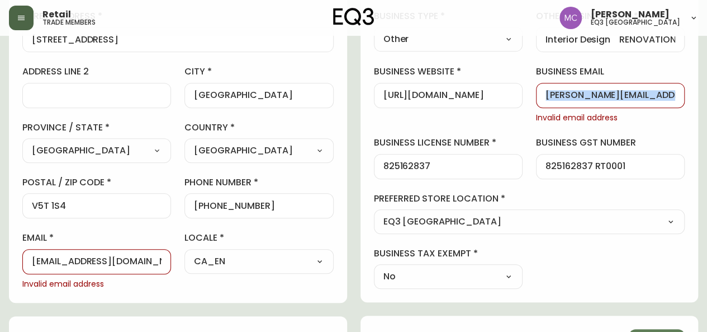
click at [627, 96] on input "[PERSON_NAME][EMAIL_ADDRESS][DOMAIN_NAME]" at bounding box center [611, 95] width 130 height 11
drag, startPoint x: 654, startPoint y: 94, endPoint x: 607, endPoint y: 92, distance: 47.5
drag, startPoint x: 607, startPoint y: 92, endPoint x: 666, endPoint y: 117, distance: 64.2
click at [666, 117] on span "Invalid email address" at bounding box center [610, 117] width 149 height 11
click at [538, 87] on div "[PERSON_NAME][EMAIL_ADDRESS][DOMAIN_NAME]" at bounding box center [610, 95] width 149 height 25
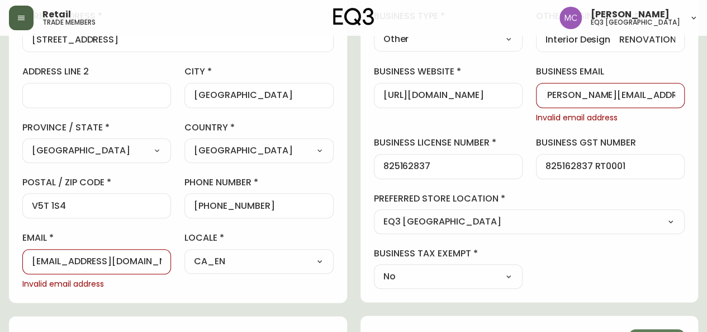
scroll to position [0, 17]
drag, startPoint x: 547, startPoint y: 97, endPoint x: 696, endPoint y: 105, distance: 149.5
click at [696, 105] on div "business information business name Dynamic Space Design business type Other Sel…" at bounding box center [530, 108] width 338 height 387
click at [430, 101] on div "[URL][DOMAIN_NAME]" at bounding box center [448, 95] width 149 height 25
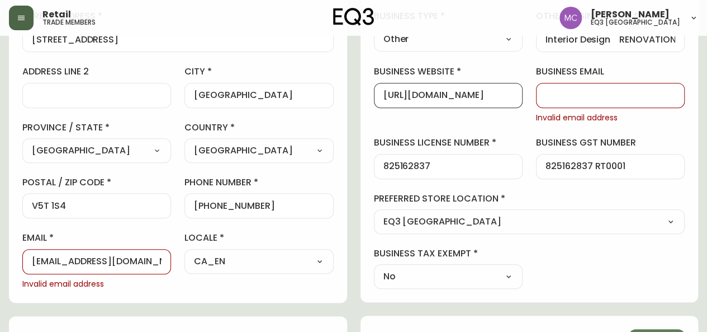
click at [566, 93] on input "business email" at bounding box center [611, 95] width 130 height 11
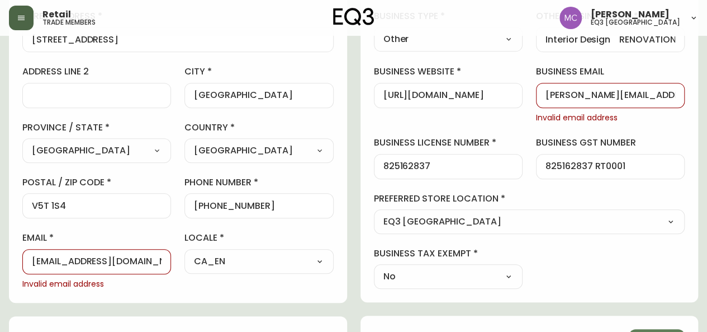
click at [502, 118] on div "business website [URL][DOMAIN_NAME]" at bounding box center [448, 94] width 149 height 58
click at [656, 93] on input "[PERSON_NAME][EMAIL_ADDRESS][DOMAIN_NAME]" at bounding box center [611, 95] width 130 height 11
drag, startPoint x: 656, startPoint y: 93, endPoint x: 595, endPoint y: 94, distance: 60.9
click at [595, 94] on input "[PERSON_NAME][EMAIL_ADDRESS][DOMAIN_NAME]" at bounding box center [611, 95] width 130 height 11
type input "[PERSON_NAME][EMAIL_ADDRESS][DOMAIN_NAME]"
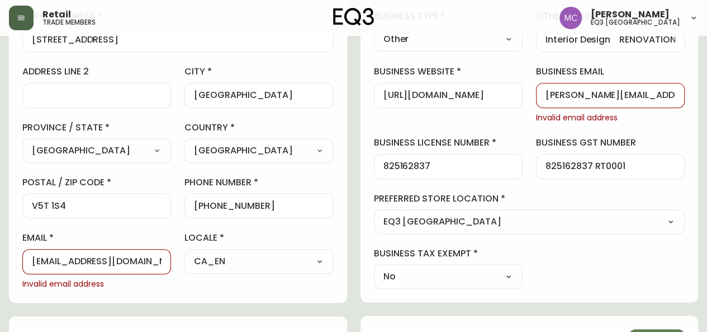
drag, startPoint x: 101, startPoint y: 257, endPoint x: 130, endPoint y: 260, distance: 28.7
click at [130, 260] on input "[EMAIL_ADDRESS][DOMAIN_NAME]" at bounding box center [97, 261] width 130 height 11
type input "[EMAIL_ADDRESS][DOMAIN_NAME]"
click at [119, 231] on label "email" at bounding box center [96, 237] width 149 height 12
click at [119, 256] on input "[EMAIL_ADDRESS][DOMAIN_NAME]" at bounding box center [97, 261] width 130 height 11
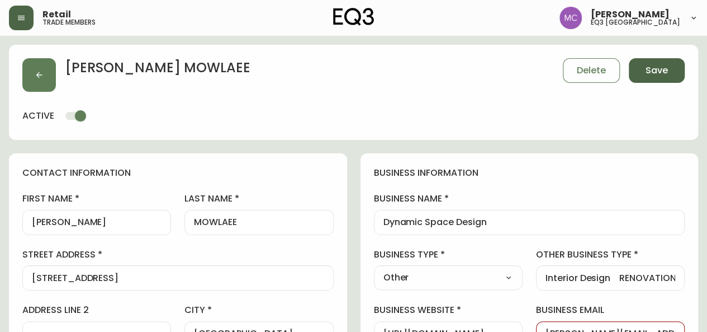
click at [672, 75] on button "Save" at bounding box center [657, 70] width 56 height 25
click at [660, 73] on span "Save" at bounding box center [657, 70] width 22 height 12
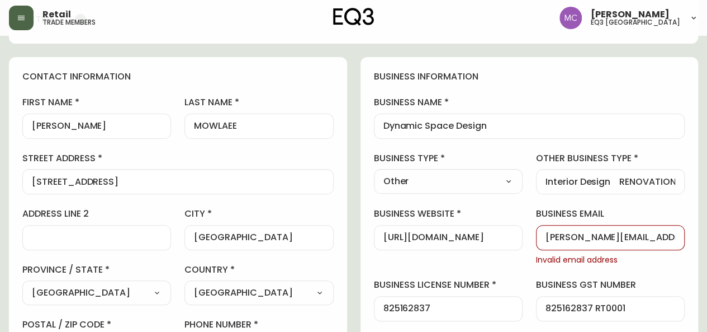
drag, startPoint x: 636, startPoint y: 240, endPoint x: 524, endPoint y: 236, distance: 112.4
click at [524, 236] on div "business information business name Dynamic Space Design business type Other Sel…" at bounding box center [530, 250] width 338 height 387
paste input "[PERSON_NAME][EMAIL_ADDRESS][DOMAIN_NAME]"
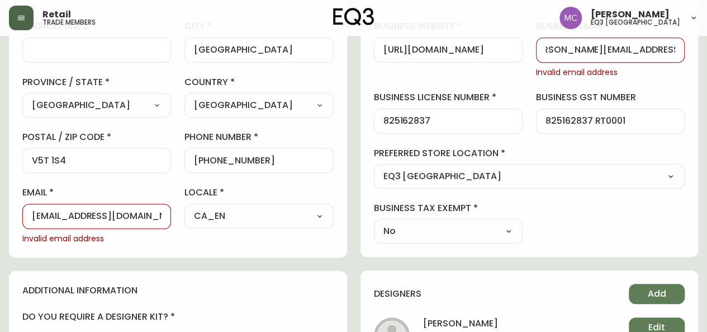
scroll to position [407, 0]
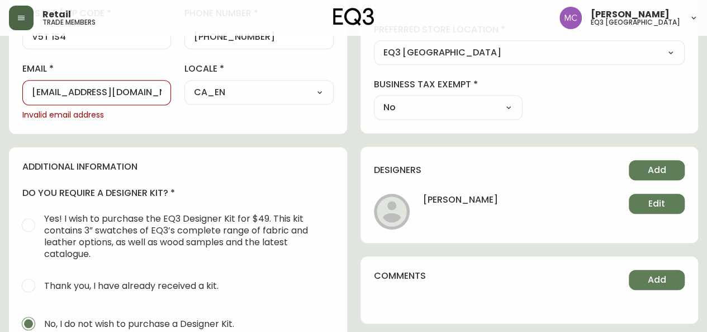
type input "[PERSON_NAME][EMAIL_ADDRESS][DOMAIN_NAME]"
drag, startPoint x: 145, startPoint y: 96, endPoint x: 3, endPoint y: 83, distance: 143.1
click at [3, 83] on main "[PERSON_NAME] Delete Save active contact information first name [PERSON_NAME] l…" at bounding box center [353, 94] width 707 height 931
paste input "[PERSON_NAME][EMAIL_ADDRESS][DOMAIN_NAME]"
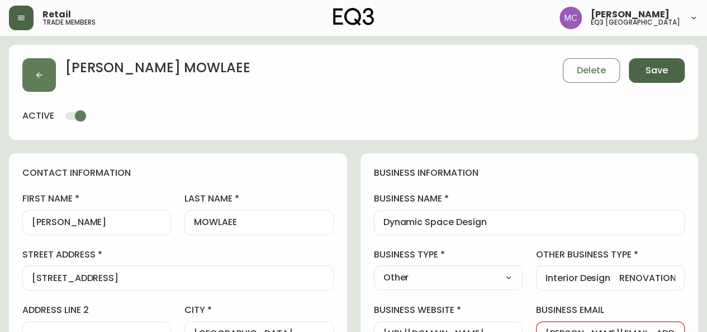
type input "[PERSON_NAME][EMAIL_ADDRESS][DOMAIN_NAME]"
click at [668, 64] on button "Save" at bounding box center [657, 70] width 56 height 25
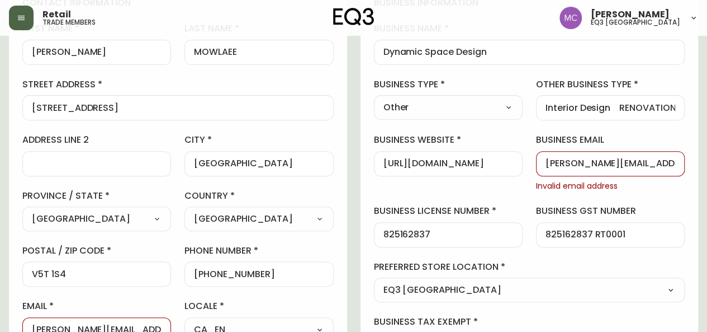
scroll to position [184, 0]
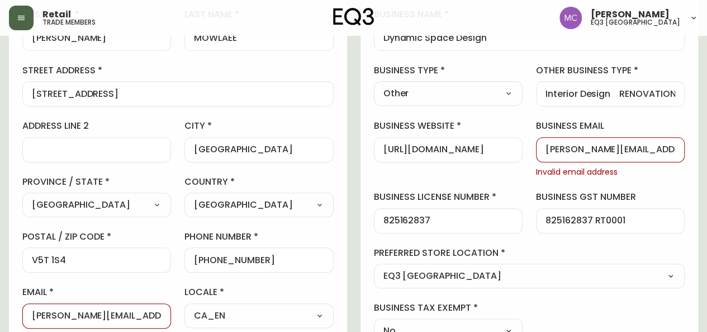
click at [546, 149] on input "[PERSON_NAME][EMAIL_ADDRESS][DOMAIN_NAME]" at bounding box center [611, 149] width 130 height 11
click at [542, 149] on div "[PERSON_NAME][EMAIL_ADDRESS][DOMAIN_NAME]" at bounding box center [610, 149] width 149 height 25
click at [576, 147] on input "[PERSON_NAME][EMAIL_ADDRESS][DOMAIN_NAME]" at bounding box center [611, 149] width 130 height 11
type input "[EMAIL_ADDRESS][DOMAIN_NAME]"
click at [63, 311] on input "[PERSON_NAME][EMAIL_ADDRESS][DOMAIN_NAME]" at bounding box center [97, 315] width 130 height 11
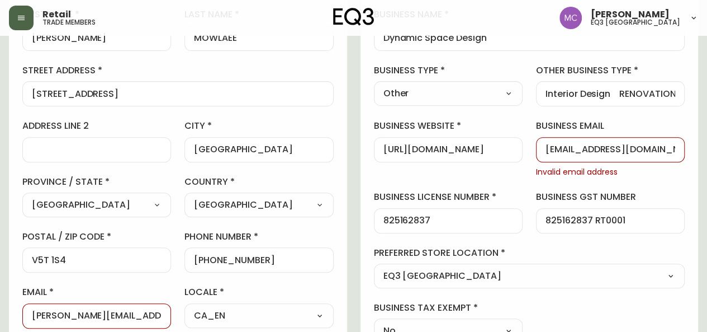
click at [65, 314] on input "[PERSON_NAME][EMAIL_ADDRESS][DOMAIN_NAME]" at bounding box center [97, 315] width 130 height 11
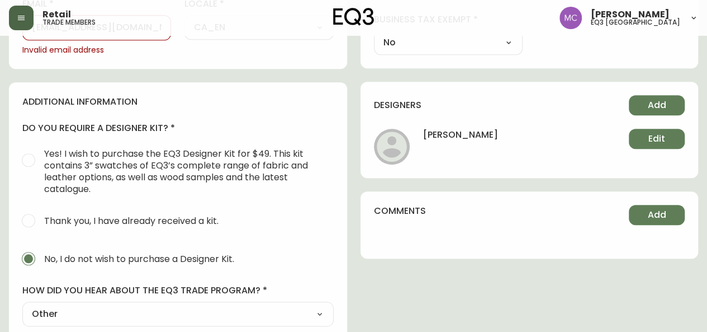
scroll to position [468, 0]
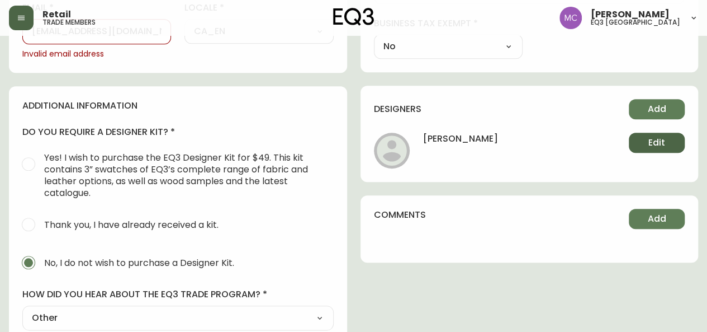
type input "[EMAIL_ADDRESS][DOMAIN_NAME]"
click at [637, 138] on button "Edit" at bounding box center [657, 142] width 56 height 20
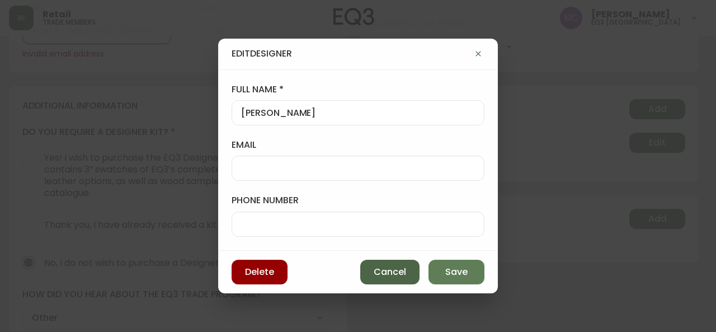
click at [372, 270] on button "Cancel" at bounding box center [389, 271] width 59 height 25
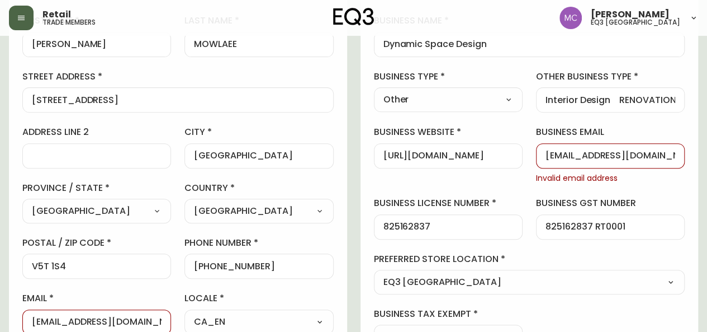
scroll to position [0, 0]
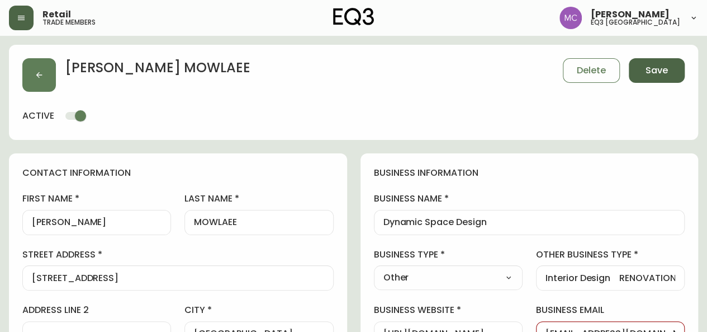
click at [656, 71] on span "Save" at bounding box center [657, 70] width 22 height 12
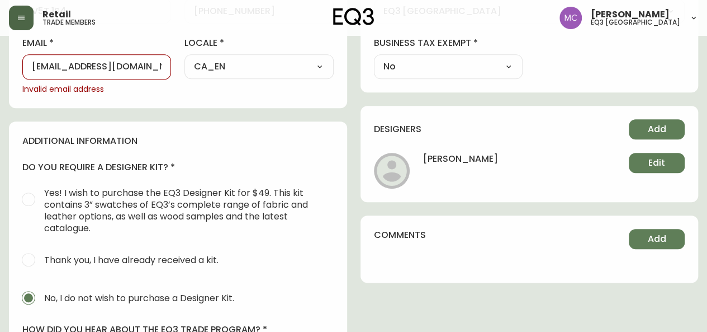
scroll to position [448, 0]
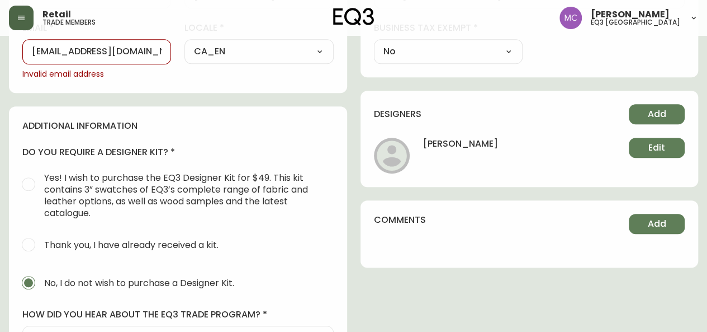
click at [34, 50] on input "[EMAIL_ADDRESS][DOMAIN_NAME]" at bounding box center [97, 51] width 130 height 11
type input "[EMAIL_ADDRESS][DOMAIN_NAME]"
click at [34, 50] on input "[EMAIL_ADDRESS][DOMAIN_NAME]" at bounding box center [97, 51] width 130 height 11
drag, startPoint x: 35, startPoint y: 50, endPoint x: 164, endPoint y: 52, distance: 129.7
click at [164, 52] on div "[EMAIL_ADDRESS][DOMAIN_NAME]" at bounding box center [96, 51] width 149 height 25
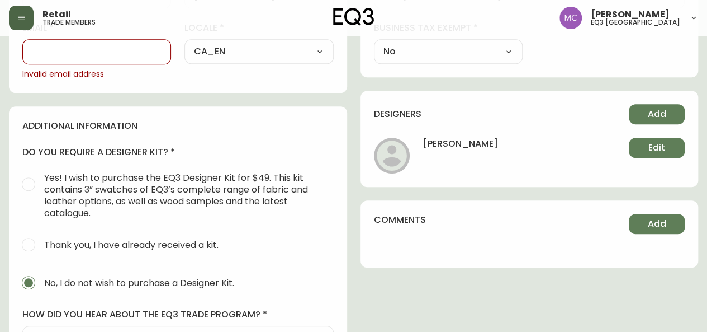
scroll to position [0, 0]
paste input "[PERSON_NAME][EMAIL_ADDRESS][DOMAIN_NAME]"
click at [48, 50] on input "[PERSON_NAME][EMAIL_ADDRESS][DOMAIN_NAME]" at bounding box center [97, 51] width 130 height 11
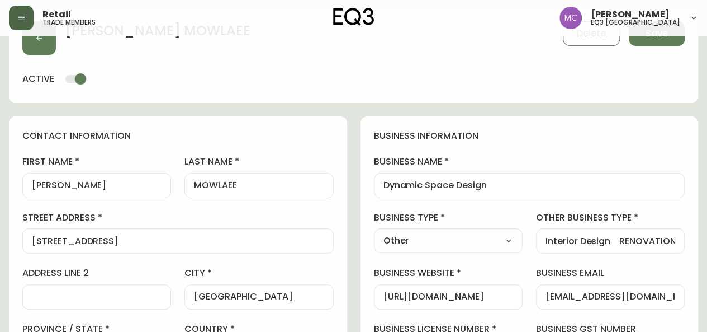
scroll to position [34, 0]
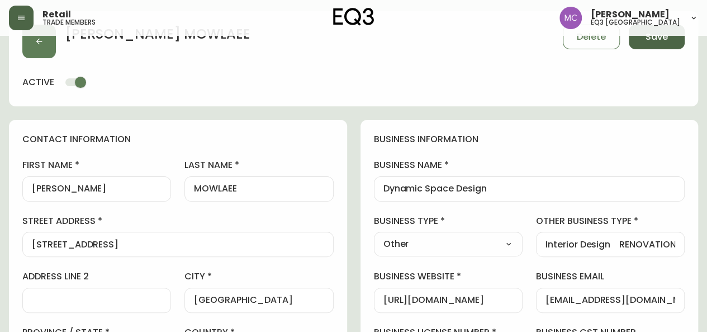
click at [653, 44] on button "Save" at bounding box center [657, 37] width 56 height 25
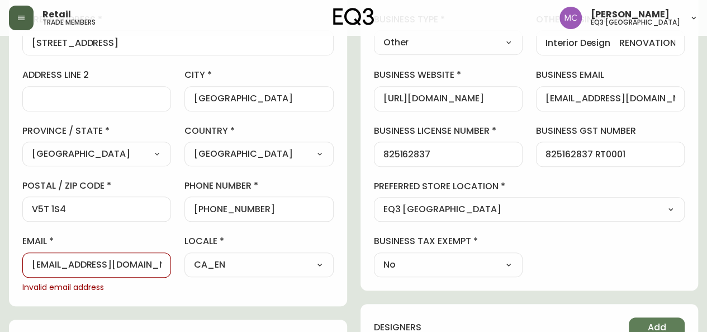
scroll to position [236, 0]
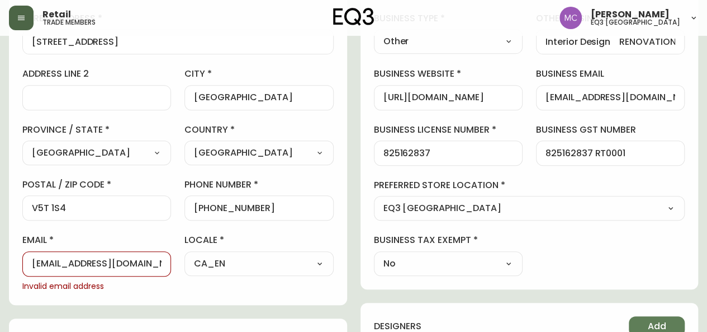
drag, startPoint x: 58, startPoint y: 261, endPoint x: 163, endPoint y: 262, distance: 105.1
click at [163, 262] on div "[EMAIL_ADDRESS][DOMAIN_NAME]" at bounding box center [96, 263] width 149 height 25
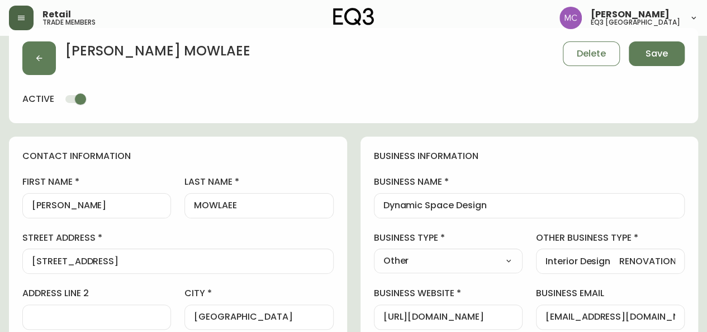
scroll to position [0, 0]
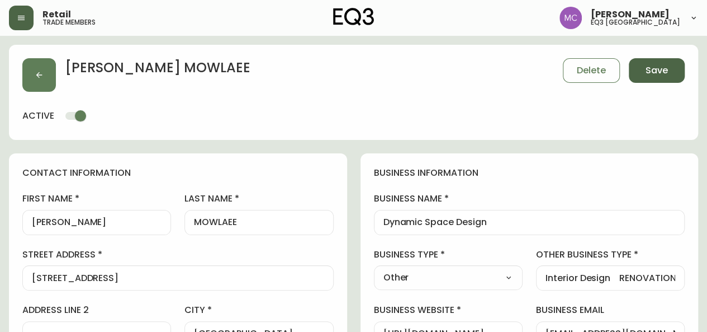
click at [652, 64] on span "Save" at bounding box center [657, 70] width 22 height 12
click at [650, 72] on span "Save" at bounding box center [657, 70] width 22 height 12
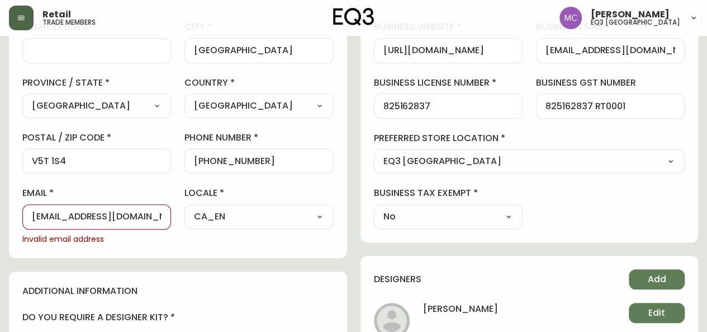
scroll to position [284, 0]
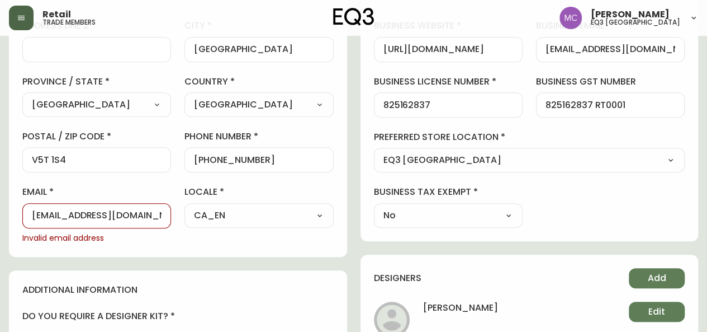
click at [47, 213] on input "[EMAIL_ADDRESS][DOMAIN_NAME]" at bounding box center [97, 215] width 130 height 11
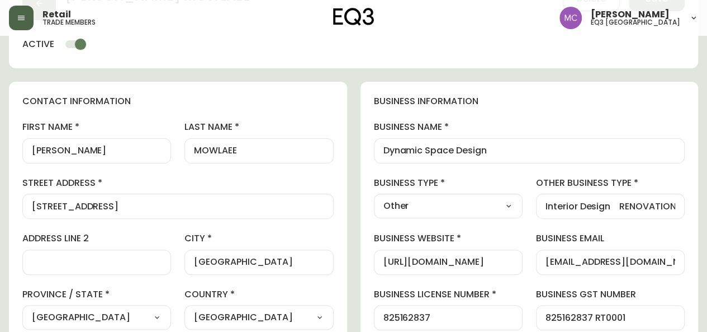
scroll to position [36, 0]
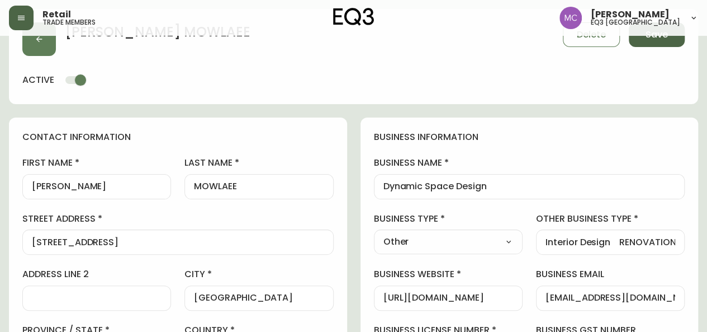
click at [670, 39] on button "Save" at bounding box center [657, 34] width 56 height 25
click at [661, 41] on button "Save" at bounding box center [657, 34] width 56 height 25
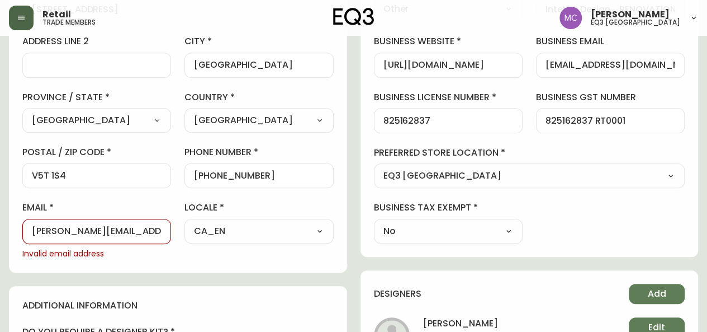
scroll to position [271, 0]
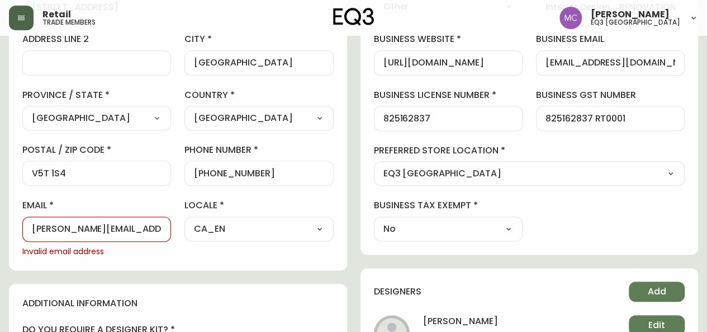
click at [65, 225] on input "[PERSON_NAME][EMAIL_ADDRESS][DOMAIN_NAME]" at bounding box center [97, 229] width 130 height 11
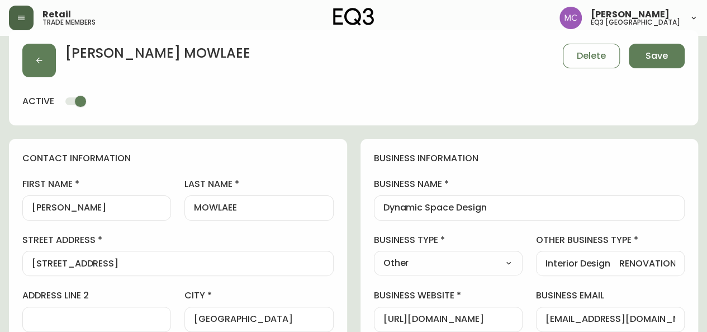
scroll to position [0, 0]
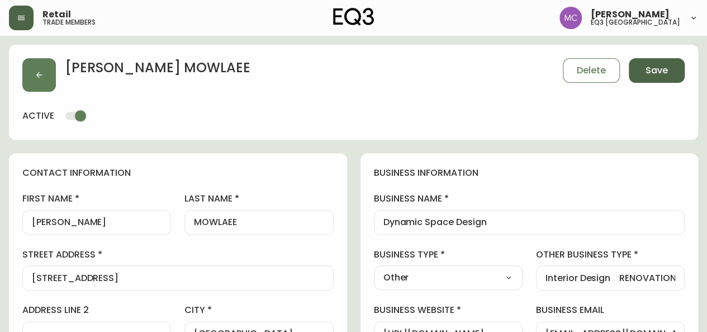
click at [654, 72] on span "Save" at bounding box center [657, 70] width 22 height 12
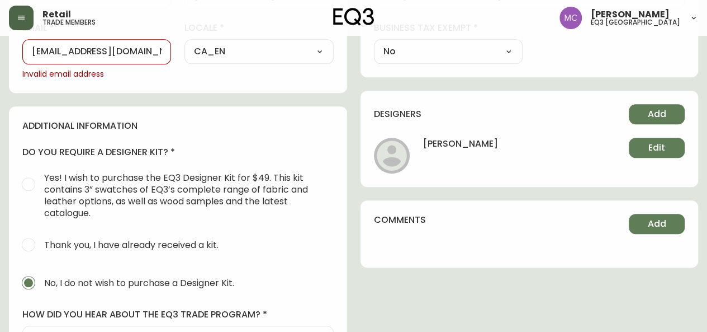
scroll to position [447, 0]
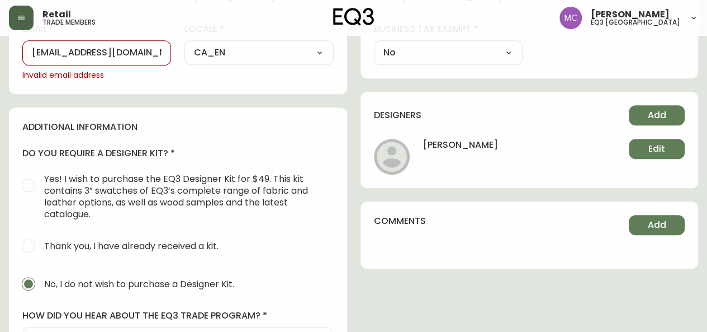
click at [105, 49] on input "[EMAIL_ADDRESS][DOMAIN_NAME]" at bounding box center [97, 53] width 130 height 11
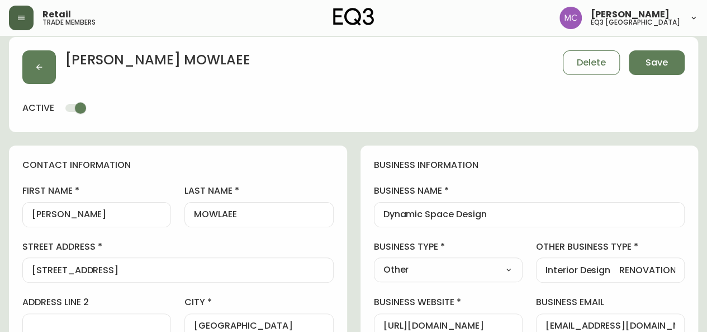
scroll to position [0, 0]
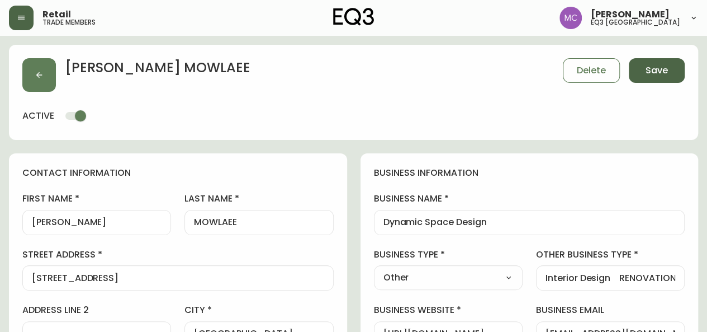
click at [641, 68] on button "Save" at bounding box center [657, 70] width 56 height 25
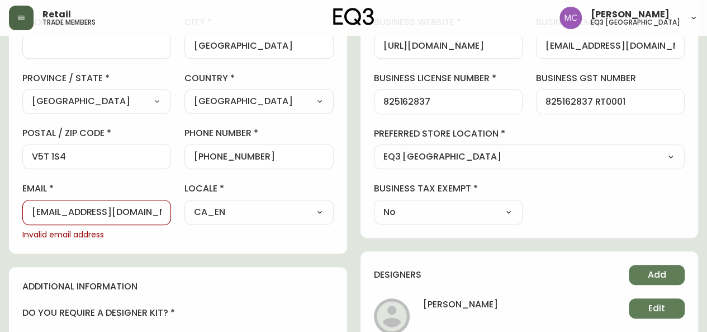
scroll to position [284, 0]
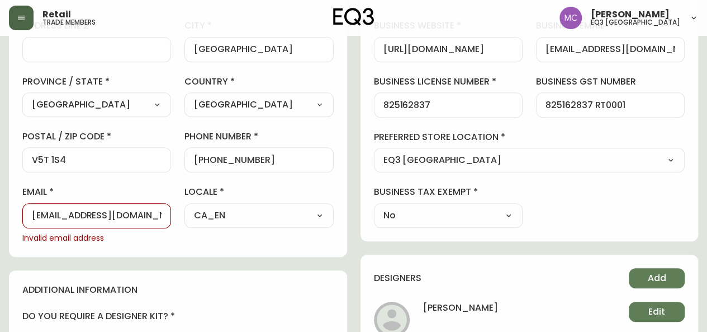
click at [71, 211] on input "[EMAIL_ADDRESS][DOMAIN_NAME]" at bounding box center [97, 215] width 130 height 11
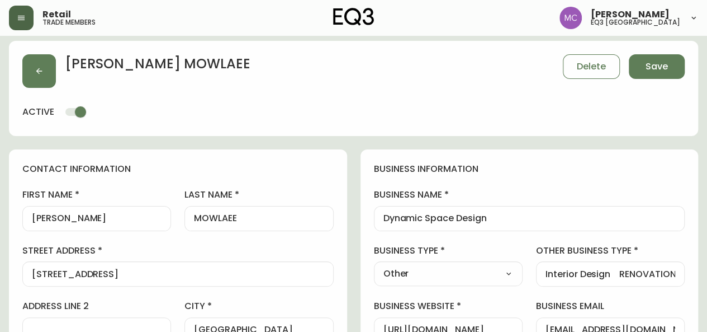
scroll to position [0, 0]
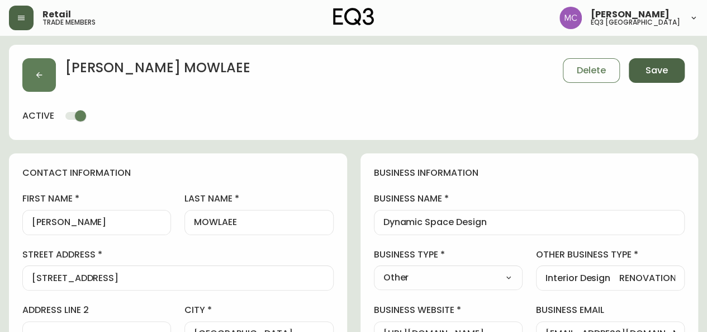
type input "[EMAIL_ADDRESS][DOMAIN_NAME]"
click at [651, 67] on span "Save" at bounding box center [657, 70] width 22 height 12
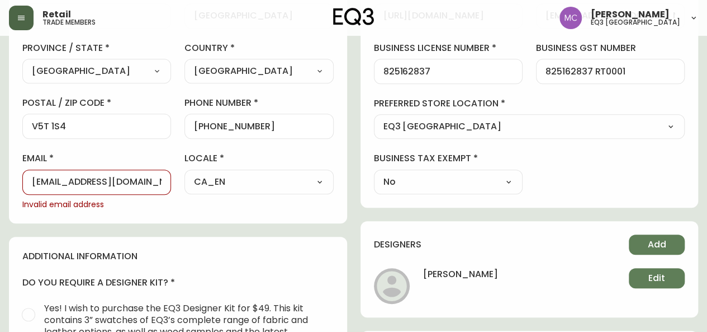
scroll to position [351, 0]
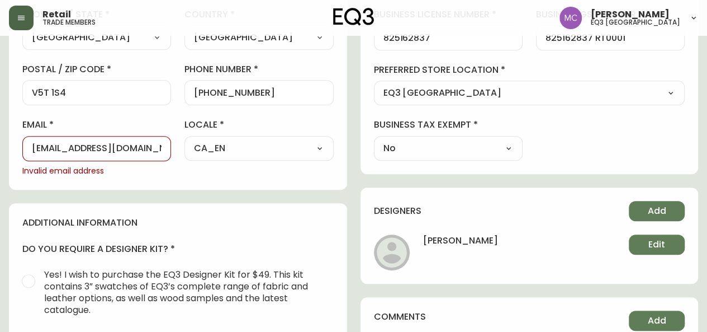
click at [146, 145] on input "[EMAIL_ADDRESS][DOMAIN_NAME]" at bounding box center [97, 148] width 130 height 11
drag, startPoint x: 146, startPoint y: 145, endPoint x: 0, endPoint y: 121, distance: 147.8
drag, startPoint x: 0, startPoint y: 121, endPoint x: 214, endPoint y: 186, distance: 223.7
drag, startPoint x: 145, startPoint y: 144, endPoint x: 0, endPoint y: 137, distance: 145.5
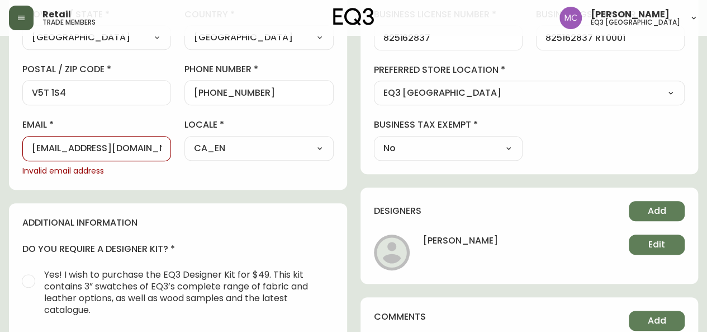
click at [0, 137] on main "[PERSON_NAME] Delete Save active contact information first name [PERSON_NAME] l…" at bounding box center [353, 150] width 707 height 931
click at [0, 206] on main "[PERSON_NAME] Delete Save active contact information first name [PERSON_NAME] l…" at bounding box center [353, 150] width 707 height 931
click at [60, 139] on div at bounding box center [96, 148] width 149 height 25
paste input "[EMAIL_ADDRESS][DOMAIN_NAME]"
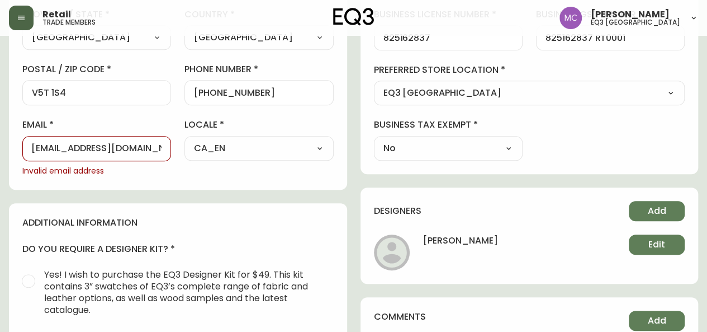
type input "[EMAIL_ADDRESS][DOMAIN_NAME]"
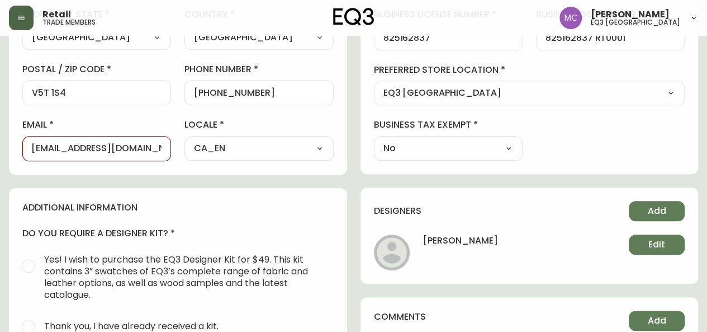
select select
type input "Other"
select select "Other"
type input "Other"
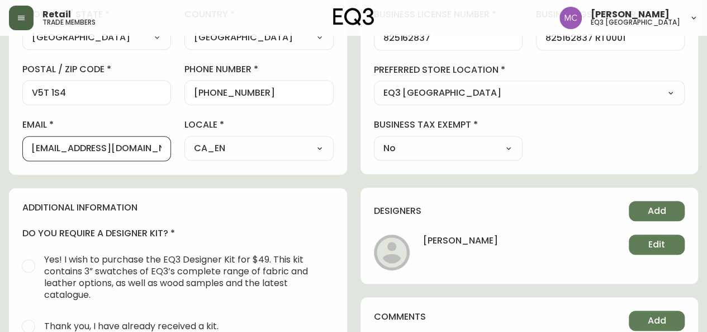
select select "Other"
type input "Interior Design RENOVATION CONSULTANT"
type input "[EMAIL_ADDRESS][DOMAIN_NAME]"
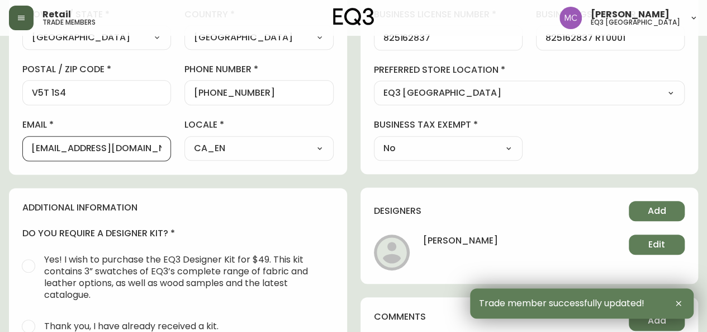
click at [61, 146] on input "[EMAIL_ADDRESS][DOMAIN_NAME]" at bounding box center [97, 148] width 130 height 11
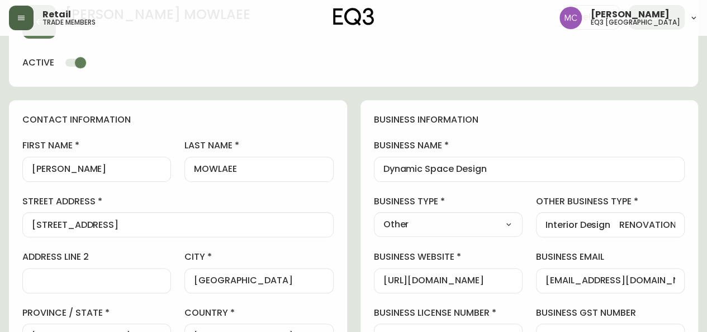
scroll to position [0, 0]
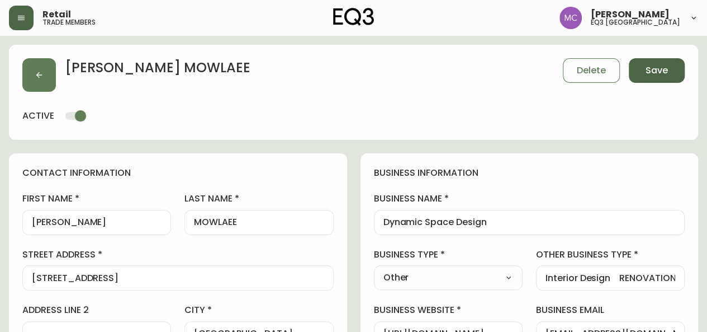
type input "[EMAIL_ADDRESS][DOMAIN_NAME]"
click at [666, 74] on span "Save" at bounding box center [657, 70] width 22 height 12
select select
type input "Other"
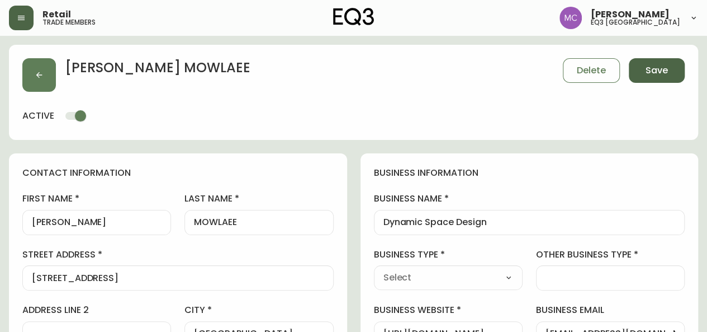
select select "Other"
type input "Other"
select select "Other"
type input "Interior Design RENOVATION CONSULTANT"
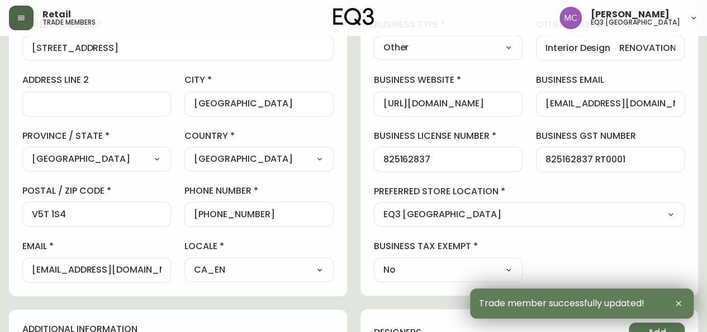
scroll to position [229, 0]
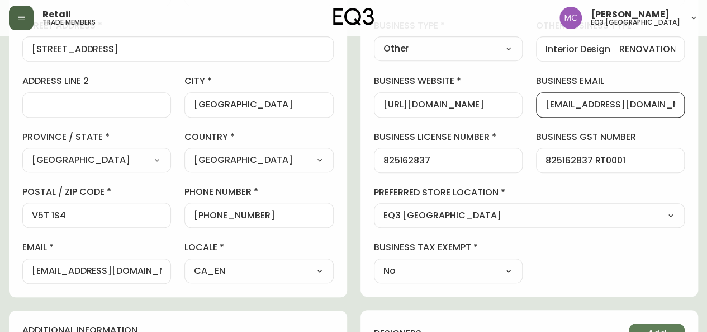
click at [558, 102] on input "[EMAIL_ADDRESS][DOMAIN_NAME]" at bounding box center [611, 105] width 130 height 11
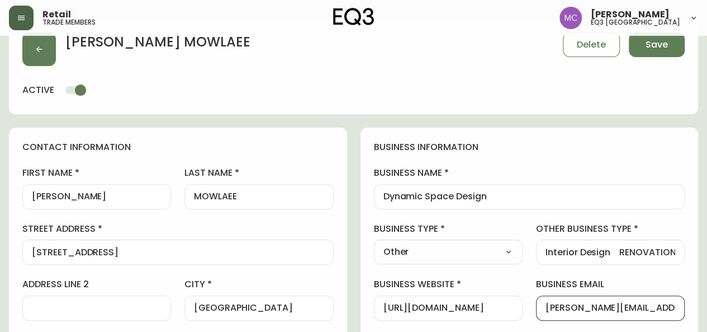
scroll to position [18, 0]
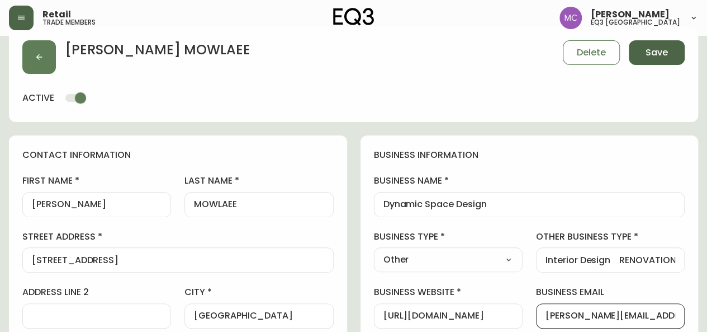
type input "[PERSON_NAME][EMAIL_ADDRESS][DOMAIN_NAME]"
click at [665, 56] on span "Save" at bounding box center [657, 52] width 22 height 12
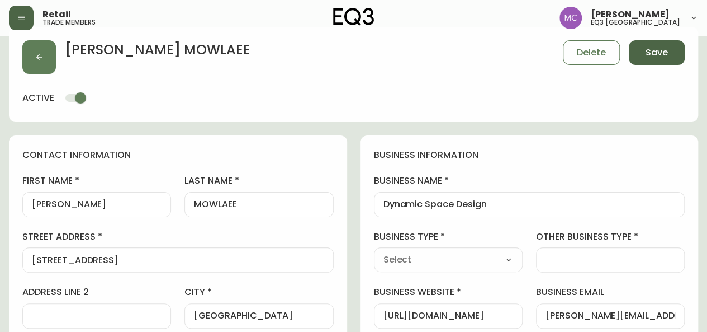
type input "Other"
type input "Interior Design RENOVATION CONSULTANT"
select select "Other"
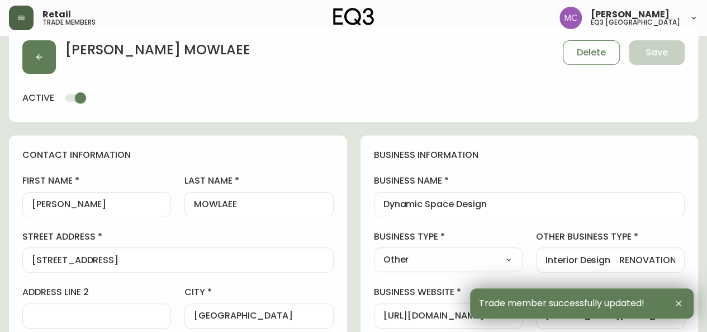
click at [541, 160] on h4 "business information" at bounding box center [529, 155] width 311 height 12
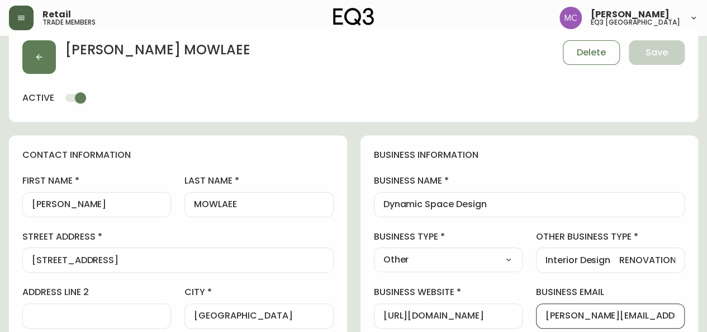
click at [551, 310] on input "[PERSON_NAME][EMAIL_ADDRESS][DOMAIN_NAME]" at bounding box center [611, 315] width 130 height 11
click at [608, 312] on input "[PERSON_NAME][EMAIL_ADDRESS][DOMAIN_NAME]" at bounding box center [611, 315] width 130 height 11
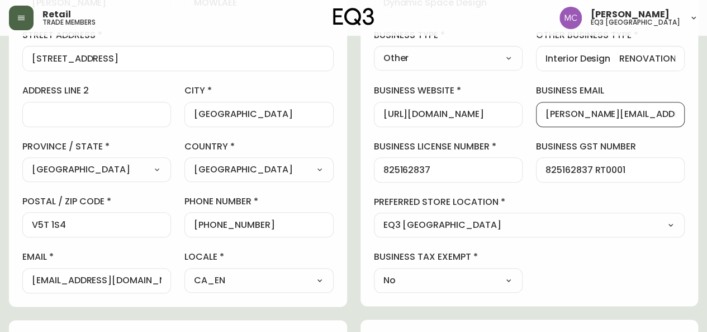
scroll to position [241, 0]
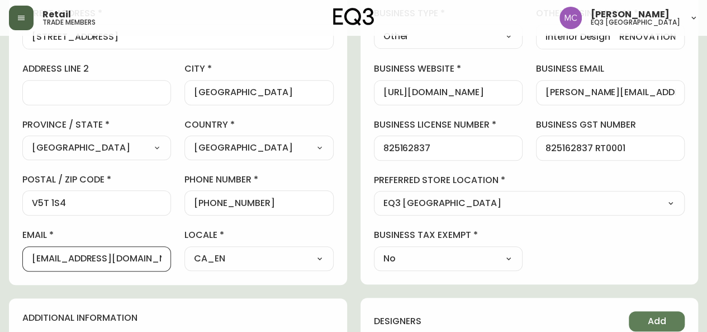
drag, startPoint x: 143, startPoint y: 261, endPoint x: 0, endPoint y: 233, distance: 145.3
click at [0, 233] on main "[PERSON_NAME] Delete Save active contact information first name [PERSON_NAME] l…" at bounding box center [353, 253] width 707 height 916
paste input "[PERSON_NAME][EMAIL_ADDRESS][DOMAIN_NAME]"
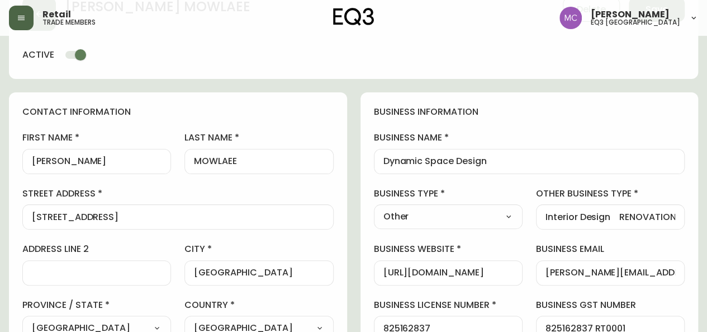
scroll to position [0, 0]
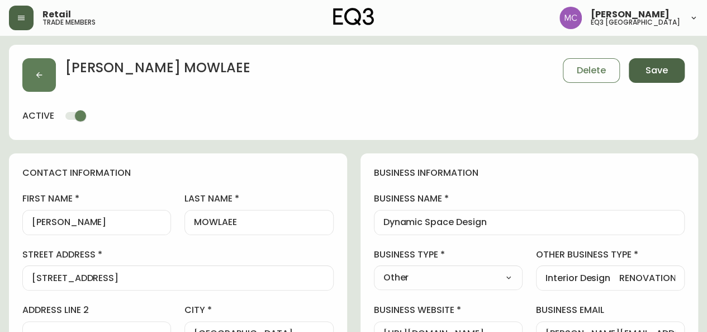
type input "[PERSON_NAME][EMAIL_ADDRESS][DOMAIN_NAME]"
click at [658, 68] on span "Save" at bounding box center [657, 70] width 22 height 12
select select
type input "Other"
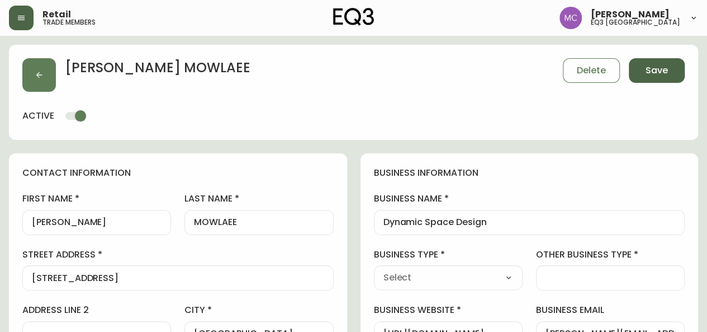
select select "Other"
type input "Other"
select select "Other"
type input "Interior Design RENOVATION CONSULTANT"
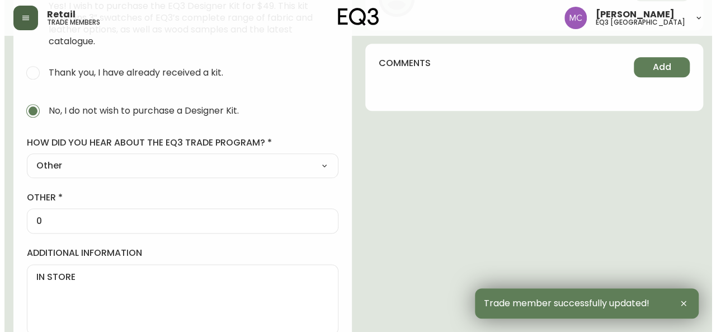
scroll to position [617, 0]
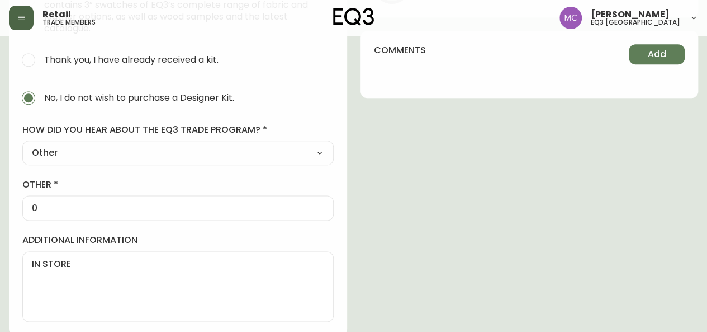
click at [16, 17] on button "button" at bounding box center [21, 18] width 25 height 25
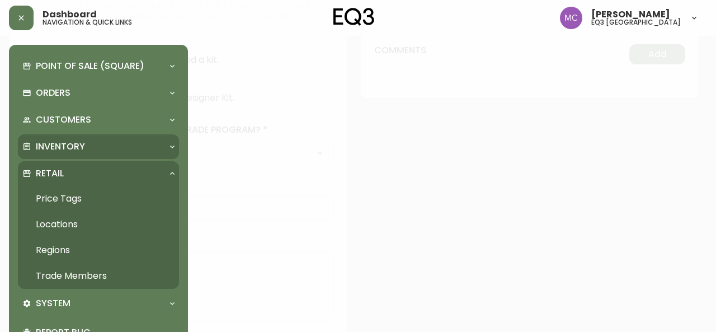
click at [53, 149] on p "Inventory" at bounding box center [60, 146] width 49 height 12
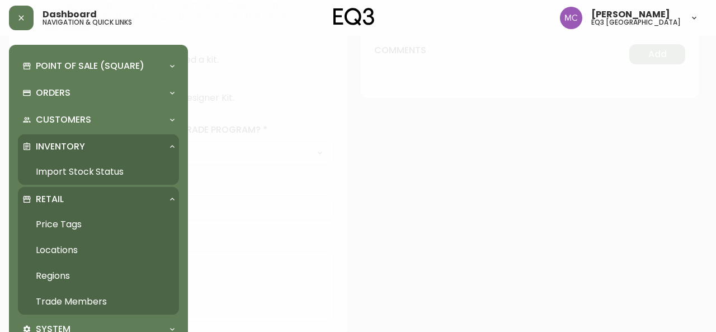
click at [58, 163] on link "Import Stock Status" at bounding box center [98, 172] width 161 height 26
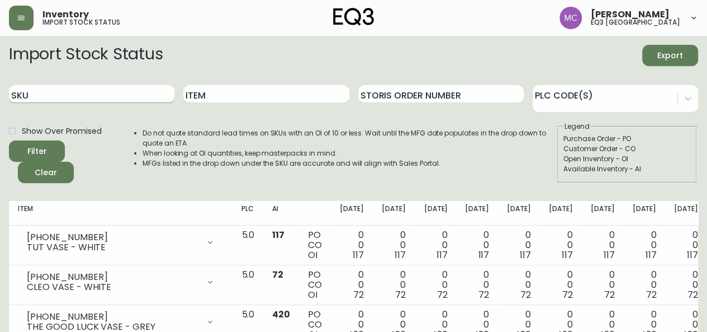
click at [43, 84] on div "SKU" at bounding box center [91, 94] width 165 height 36
click at [47, 89] on input "SKU" at bounding box center [91, 94] width 165 height 18
paste input "[PHONE_NUMBER]"
type input "[PHONE_NUMBER]"
click at [9, 140] on button "Filter" at bounding box center [37, 150] width 56 height 21
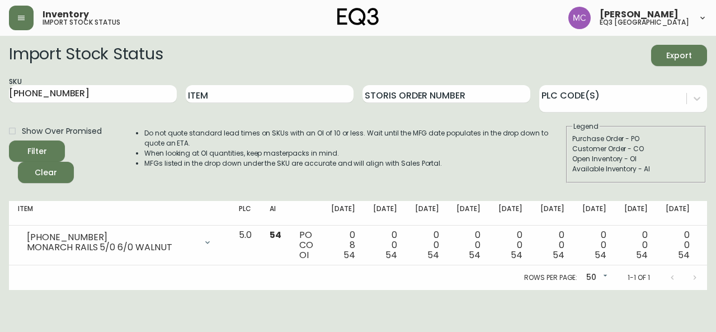
click at [0, 184] on main "Import Stock Status Export SKU [PHONE_NUMBER] Item Storis Order Number PLC Code…" at bounding box center [358, 163] width 716 height 254
drag, startPoint x: 73, startPoint y: 94, endPoint x: 0, endPoint y: 91, distance: 73.3
click at [0, 91] on main "Import Stock Status Export SKU [PHONE_NUMBER] Item Storis Order Number PLC Code…" at bounding box center [358, 163] width 716 height 254
paste input "[PHONE_NUMBER]"
type input "[PHONE_NUMBER]"
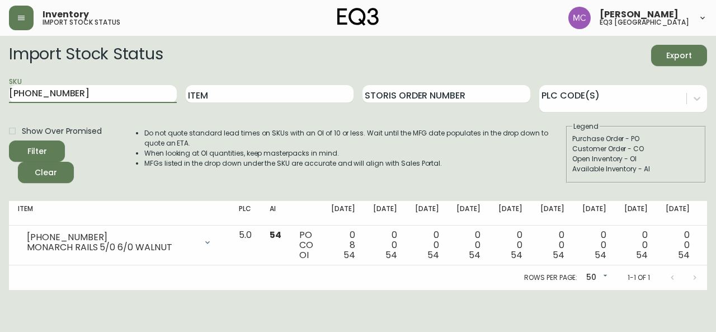
click at [9, 140] on button "Filter" at bounding box center [37, 150] width 56 height 21
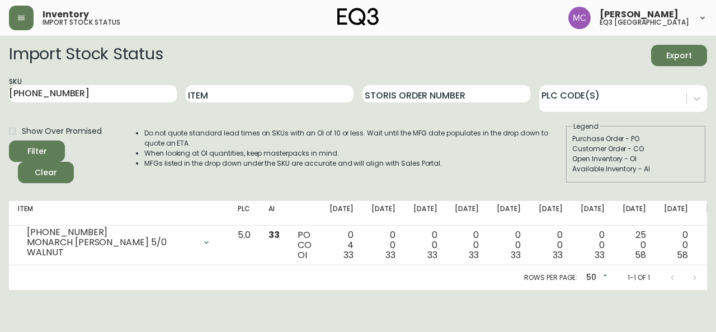
click at [0, 202] on main "Import Stock Status Export SKU [PHONE_NUMBER] Item Storis Order Number PLC Code…" at bounding box center [358, 163] width 716 height 254
drag, startPoint x: 69, startPoint y: 94, endPoint x: 0, endPoint y: 79, distance: 70.5
click at [0, 79] on main "Import Stock Status Export SKU [PHONE_NUMBER] Item Storis Order Number PLC Code…" at bounding box center [358, 163] width 716 height 254
paste input "[PHONE_NUMBER]"
type input "[PHONE_NUMBER]"
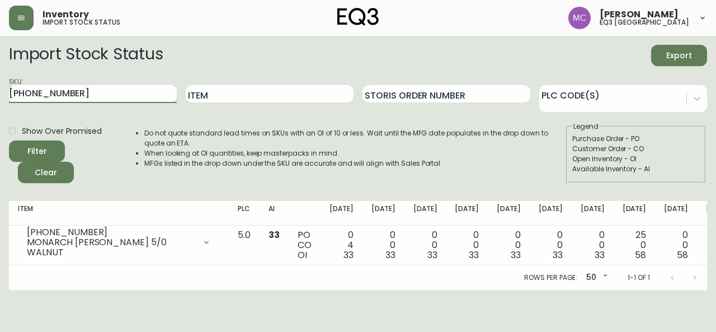
click at [9, 140] on button "Filter" at bounding box center [37, 150] width 56 height 21
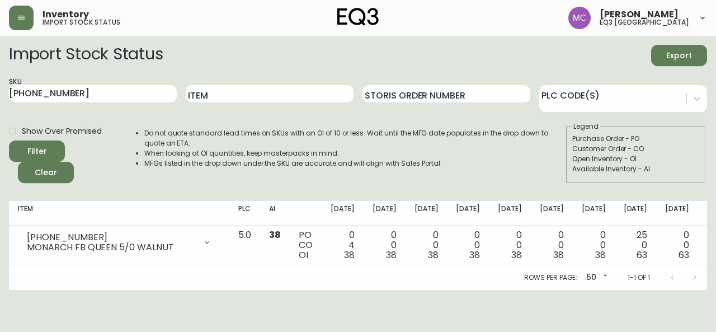
click at [1, 120] on main "Import Stock Status Export SKU [PHONE_NUMBER] Item Storis Order Number PLC Code…" at bounding box center [358, 163] width 716 height 254
drag, startPoint x: 77, startPoint y: 98, endPoint x: 0, endPoint y: 80, distance: 79.3
click at [0, 80] on main "Import Stock Status Export SKU [PHONE_NUMBER] Item Storis Order Number PLC Code…" at bounding box center [358, 163] width 716 height 254
paste input "[PHONE_NUMBER]"
type input "[PHONE_NUMBER]"
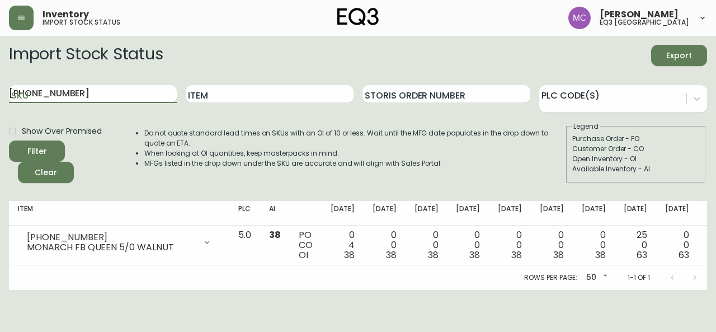
click at [9, 140] on button "Filter" at bounding box center [37, 150] width 56 height 21
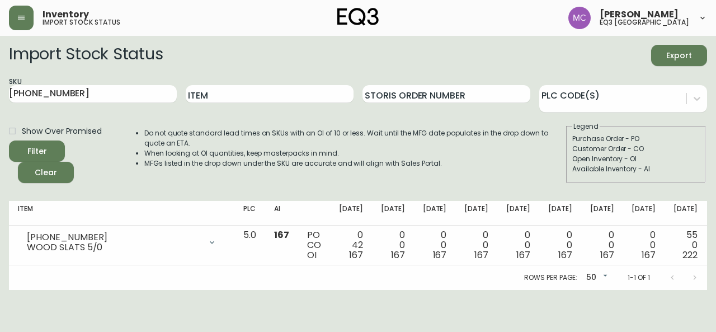
click at [6, 194] on main "Import Stock Status Export SKU [PHONE_NUMBER] Item Storis Order Number PLC Code…" at bounding box center [358, 163] width 716 height 254
drag, startPoint x: 64, startPoint y: 91, endPoint x: 0, endPoint y: 94, distance: 63.8
click at [0, 94] on main "Import Stock Status Export SKU [PHONE_NUMBER] Item Storis Order Number PLC Code…" at bounding box center [358, 163] width 716 height 254
paste input "[PHONE_NUMBER]"
type input "[PHONE_NUMBER]"
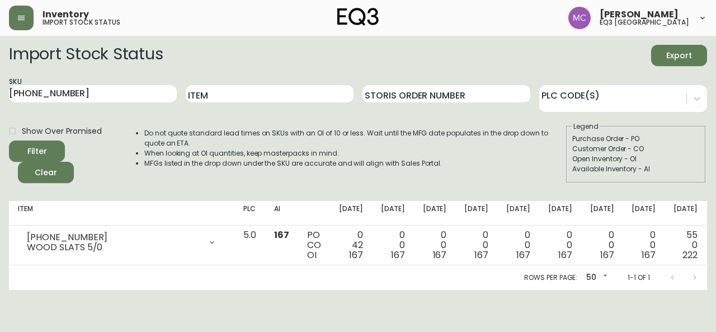
click at [0, 94] on main "Import Stock Status Export SKU [PHONE_NUMBER] Item Storis Order Number PLC Code…" at bounding box center [358, 163] width 716 height 254
click at [82, 96] on input "[PHONE_NUMBER]" at bounding box center [93, 94] width 168 height 18
click at [9, 140] on button "Filter" at bounding box center [37, 150] width 56 height 21
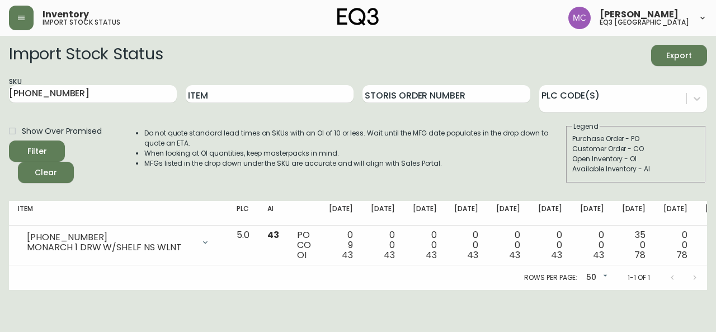
click at [0, 235] on main "Import Stock Status Export SKU [PHONE_NUMBER] Item Storis Order Number PLC Code…" at bounding box center [358, 163] width 716 height 254
drag, startPoint x: 75, startPoint y: 95, endPoint x: 0, endPoint y: 90, distance: 75.1
click at [0, 90] on main "Import Stock Status Export SKU [PHONE_NUMBER] Item Storis Order Number PLC Code…" at bounding box center [358, 163] width 716 height 254
paste input "[PHONE_NUMBER]"
type input "[PHONE_NUMBER]"
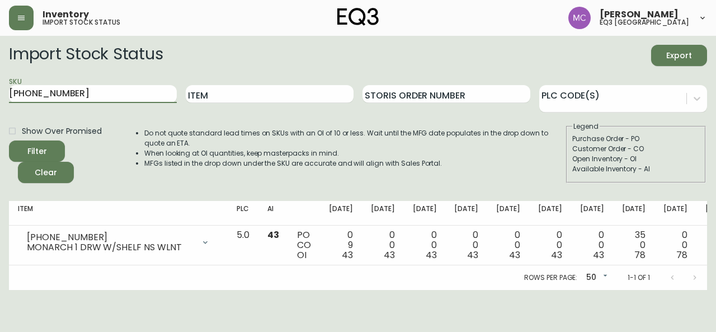
click at [9, 140] on button "Filter" at bounding box center [37, 150] width 56 height 21
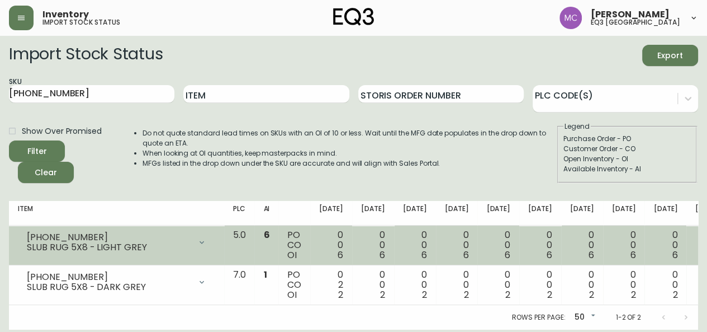
click at [91, 255] on td "[PHONE_NUMBER] SLUB RUG 5X8 - LIGHT GREY Opening Balance 6 ( [DATE] ) Available…" at bounding box center [116, 245] width 215 height 40
click at [93, 232] on div "[PHONE_NUMBER]" at bounding box center [109, 237] width 164 height 10
drag, startPoint x: 93, startPoint y: 232, endPoint x: 17, endPoint y: 236, distance: 76.2
click at [17, 236] on td "[PHONE_NUMBER] SLUB RUG 5X8 - LIGHT GREY Opening Balance 6 ( [DATE] ) Available…" at bounding box center [116, 245] width 215 height 40
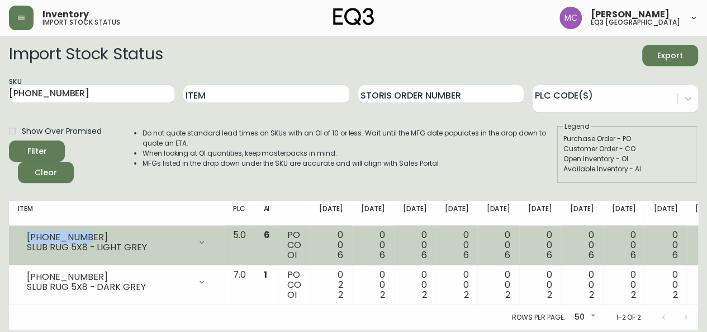
copy div "[PHONE_NUMBER]"
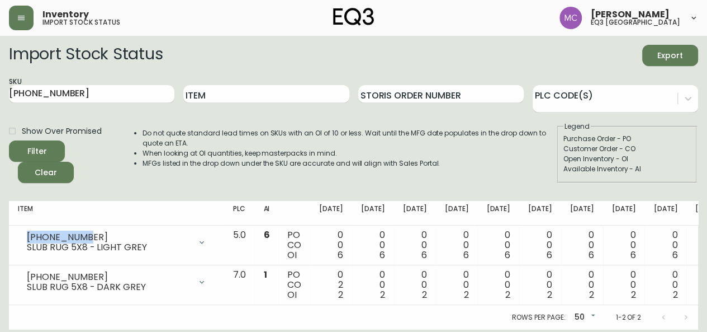
click at [0, 212] on main "Import Stock Status Export SKU [PHONE_NUMBER] Item Storis Order Number PLC Code…" at bounding box center [353, 182] width 707 height 293
